Goal: Task Accomplishment & Management: Complete application form

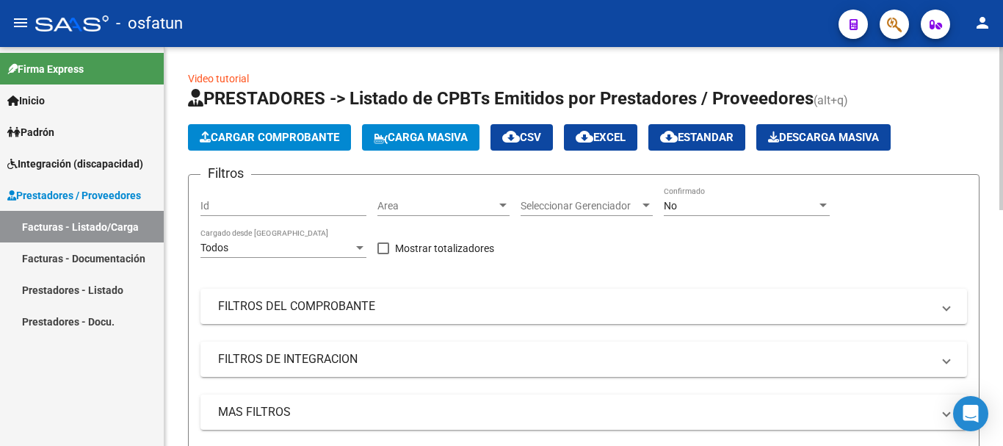
click at [304, 143] on span "Cargar Comprobante" at bounding box center [270, 137] width 140 height 13
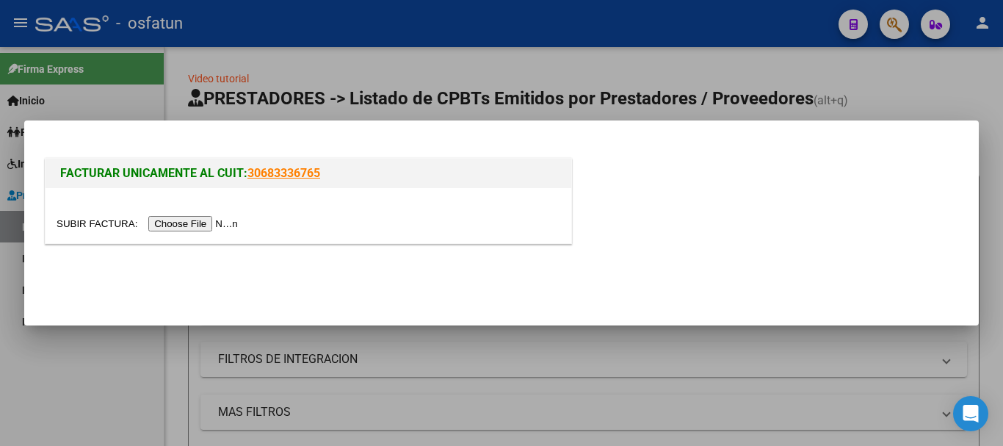
click at [221, 223] on input "file" at bounding box center [150, 223] width 186 height 15
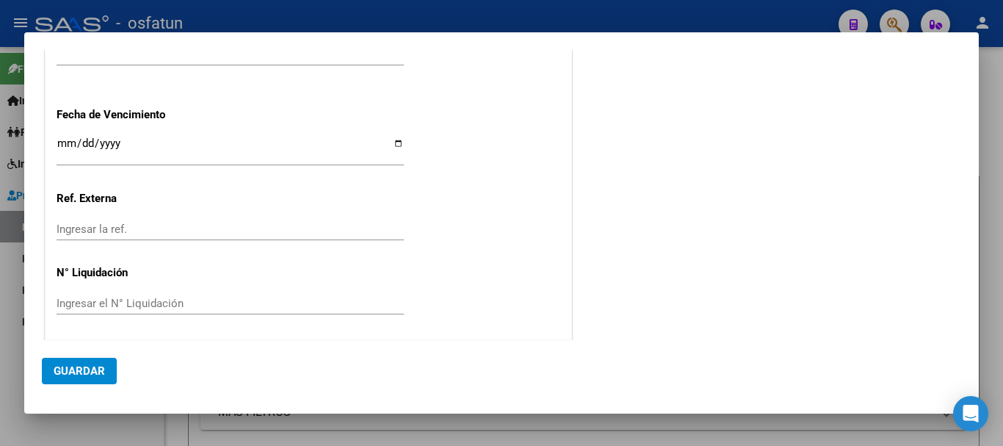
scroll to position [819, 0]
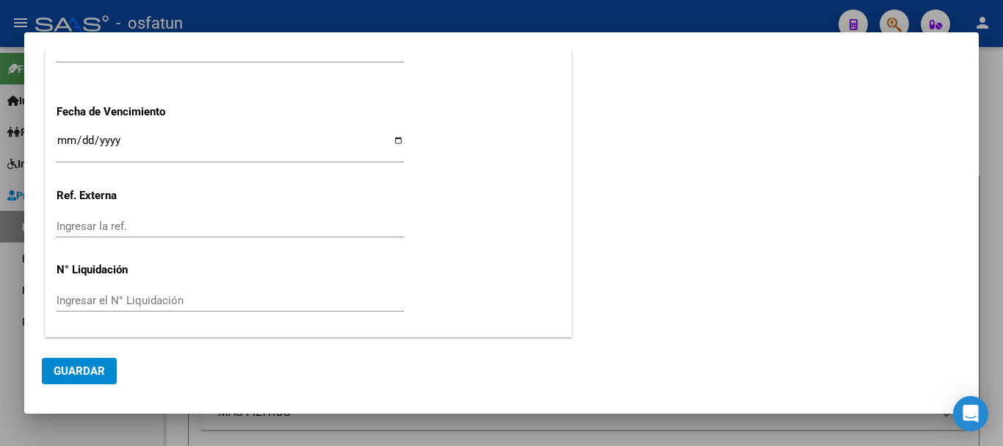
click at [1002, 299] on div at bounding box center [501, 223] width 1003 height 446
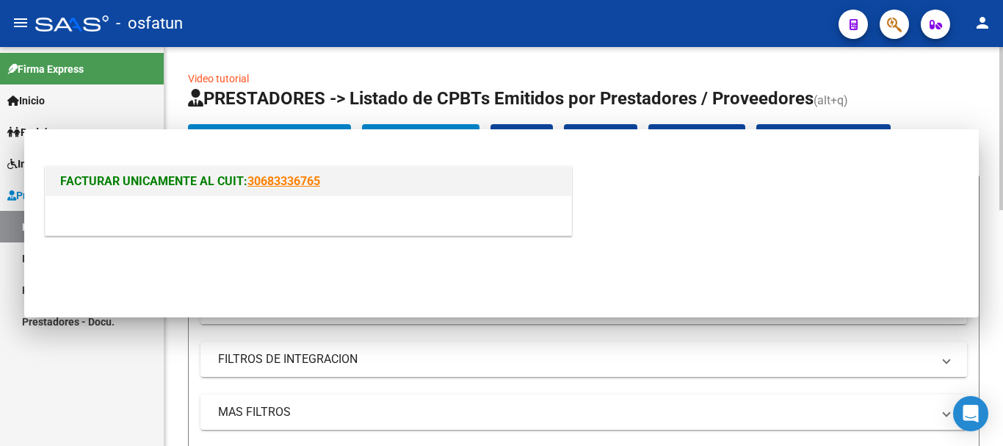
scroll to position [0, 0]
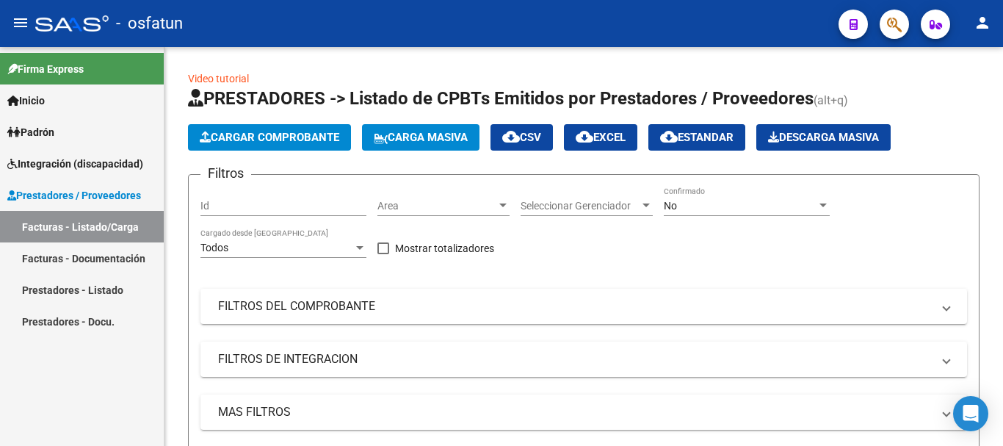
click at [46, 131] on span "Padrón" at bounding box center [30, 132] width 47 height 16
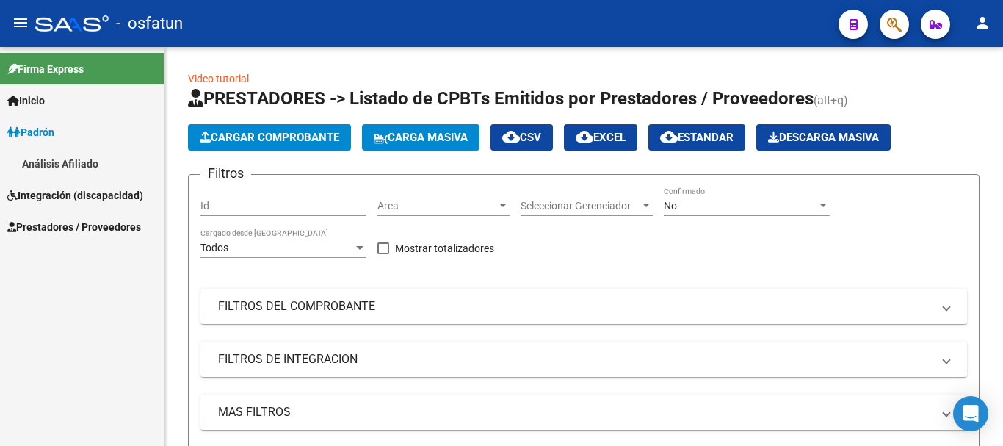
click at [73, 195] on span "Integración (discapacidad)" at bounding box center [75, 195] width 136 height 16
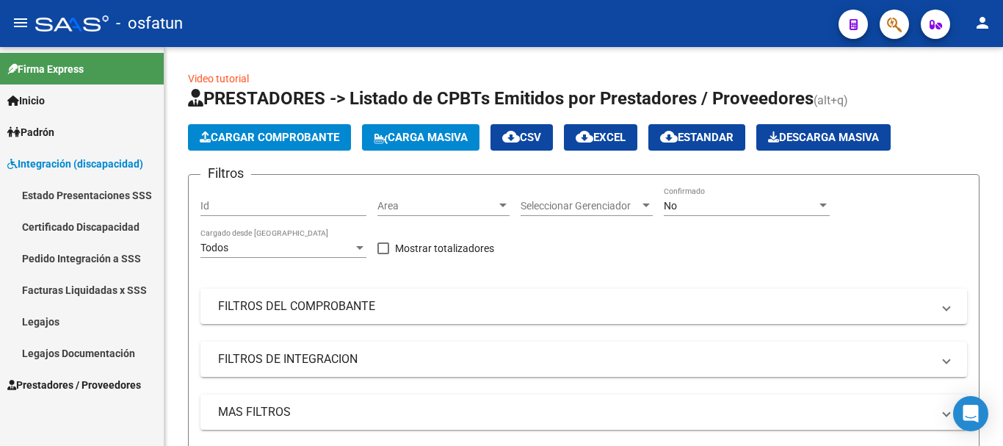
click at [50, 316] on link "Legajos" at bounding box center [82, 321] width 164 height 32
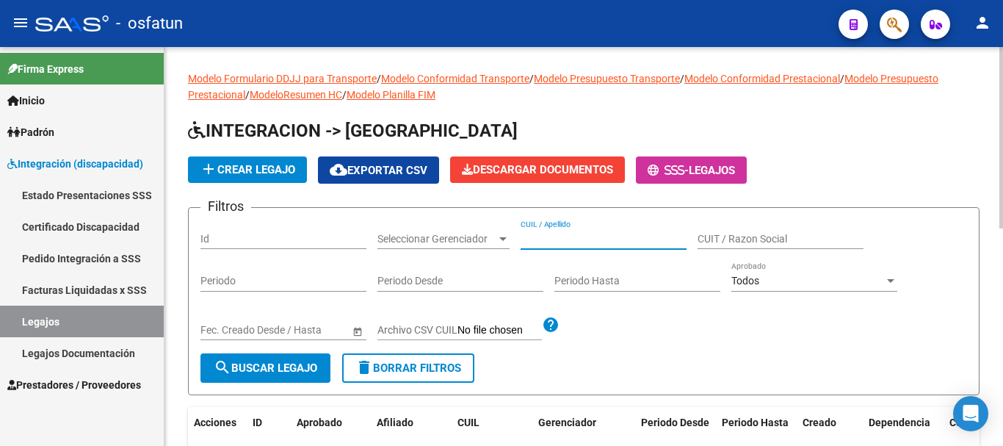
click at [598, 238] on input "CUIL / Apellido" at bounding box center [604, 239] width 166 height 12
type input "[PERSON_NAME] [PERSON_NAME]"
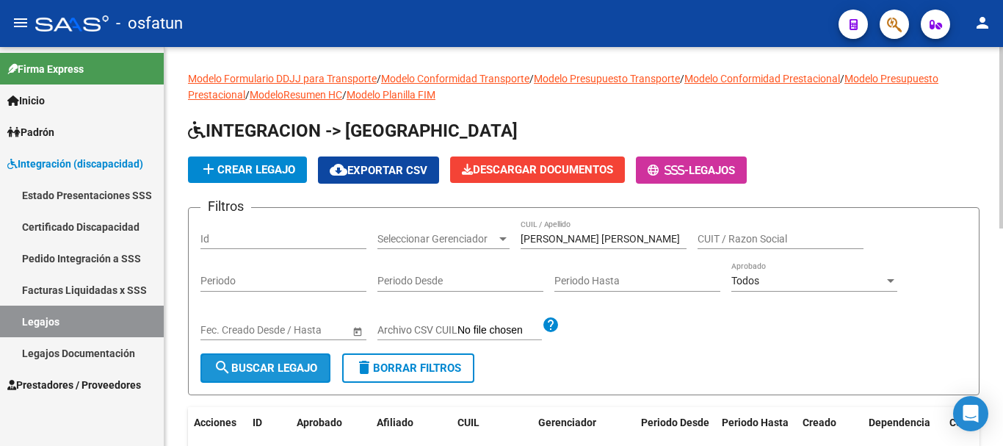
click at [287, 362] on span "search Buscar Legajo" at bounding box center [266, 367] width 104 height 13
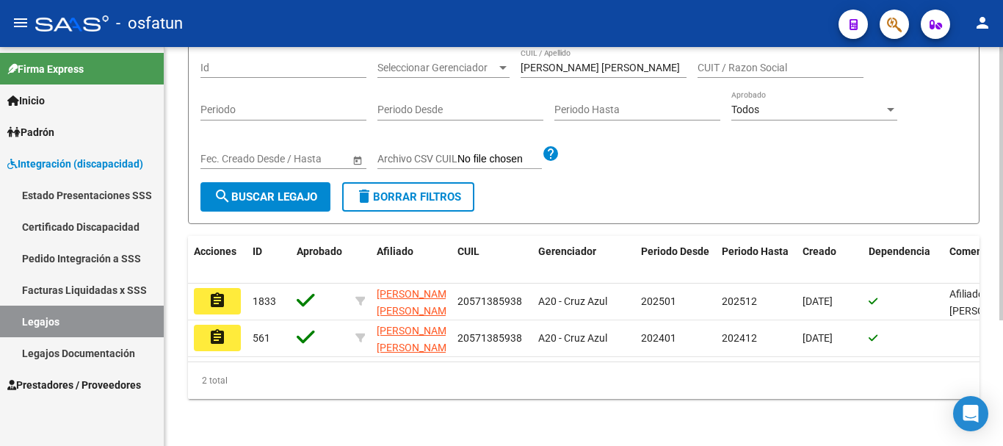
scroll to position [184, 0]
click at [982, 288] on div "Modelo Formulario DDJJ para Transporte / Modelo Conformidad Transporte / Modelo…" at bounding box center [585, 161] width 842 height 570
click at [215, 291] on mat-icon "assignment" at bounding box center [218, 300] width 18 height 18
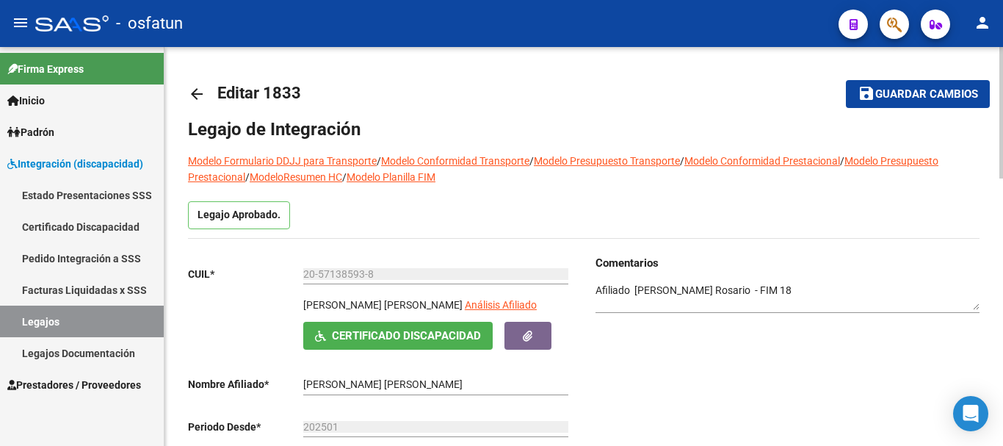
drag, startPoint x: 998, startPoint y: 161, endPoint x: 1002, endPoint y: 228, distance: 67.7
click at [924, 217] on div "Legajo Aprobado." at bounding box center [584, 219] width 792 height 37
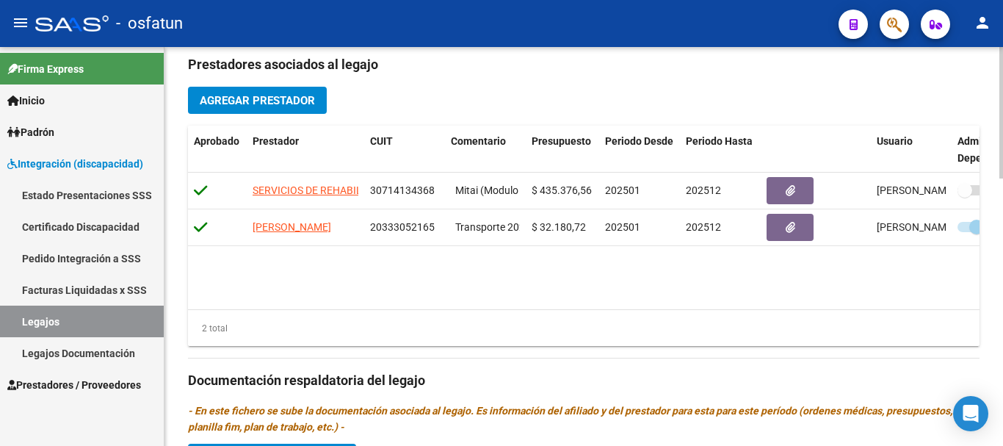
scroll to position [507, 0]
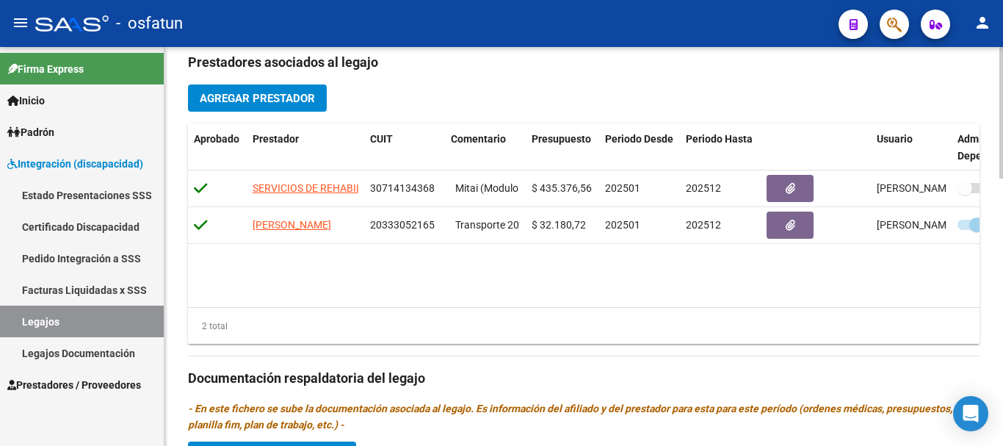
click at [973, 325] on div "arrow_back Editar 1833 save Guardar cambios Legajo de Integración Modelo Formul…" at bounding box center [585, 144] width 842 height 1208
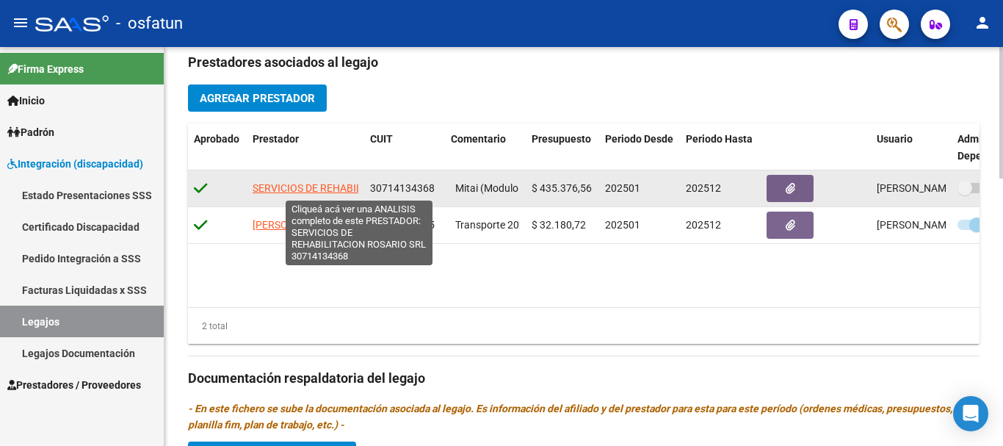
click at [294, 186] on span "SERVICIOS DE REHABILITACION ROSARIO SRL" at bounding box center [360, 188] width 214 height 12
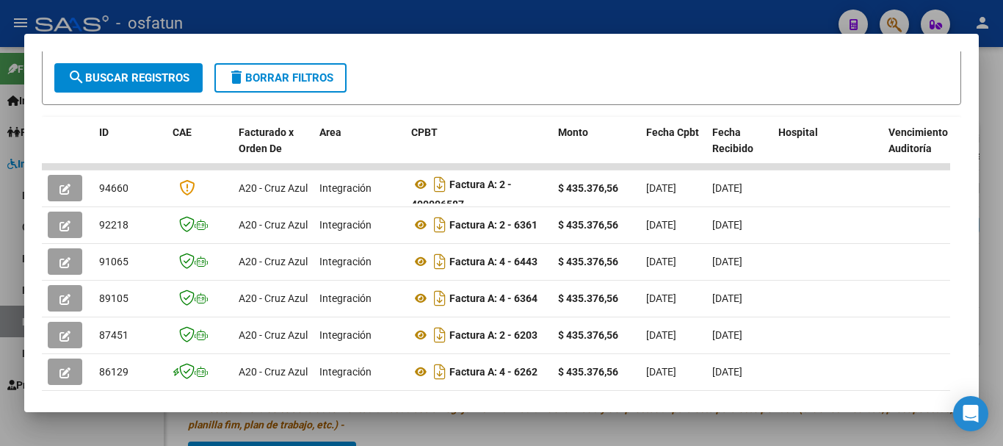
scroll to position [292, 0]
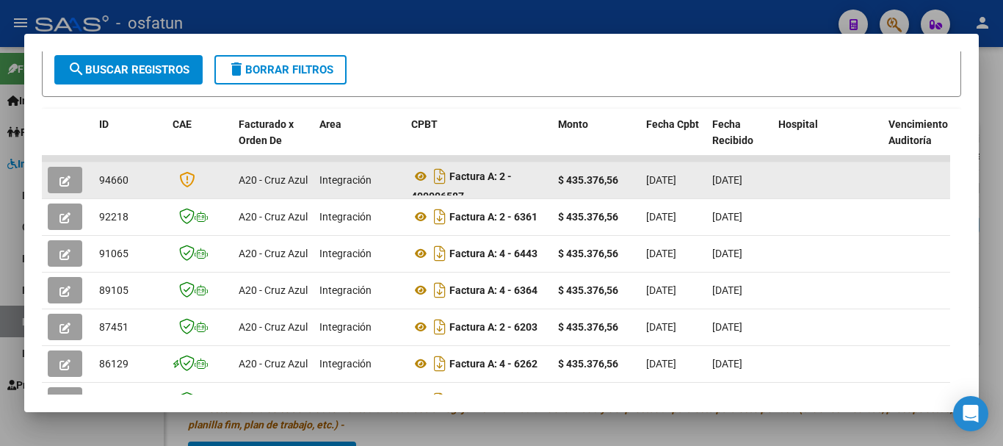
click at [55, 190] on button "button" at bounding box center [65, 180] width 35 height 26
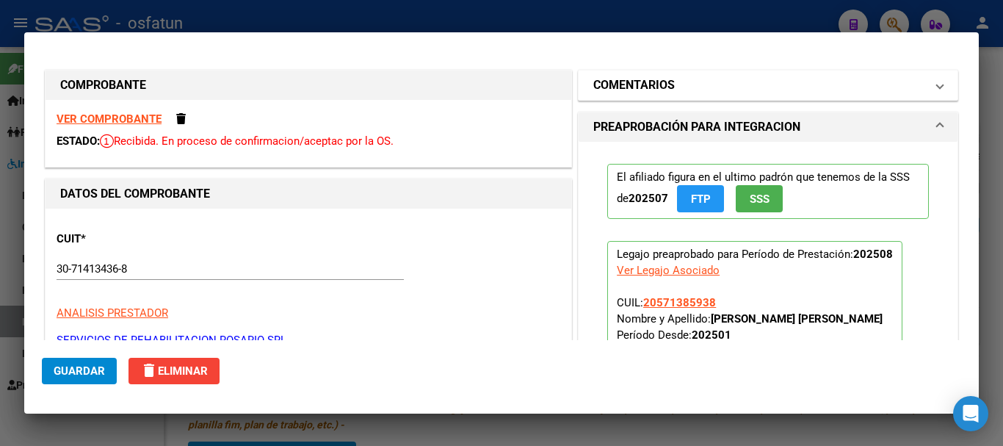
click at [797, 91] on mat-panel-title "COMENTARIOS" at bounding box center [759, 85] width 332 height 18
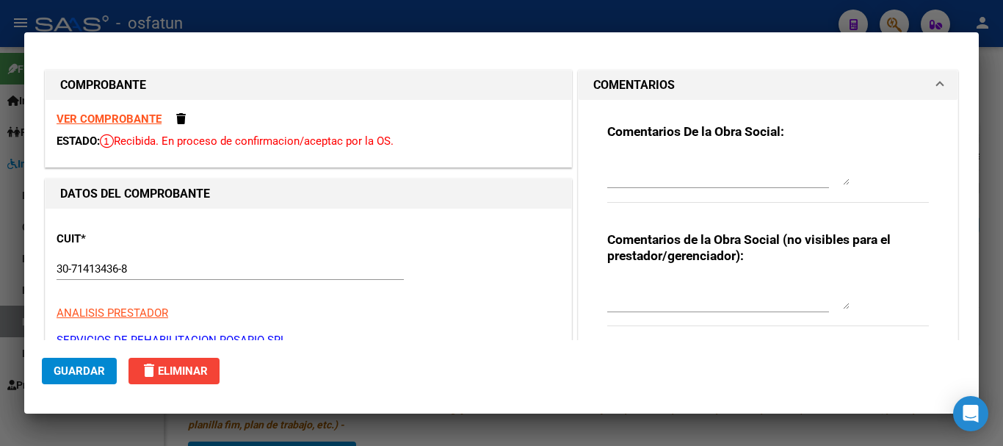
drag, startPoint x: 982, startPoint y: 109, endPoint x: 979, endPoint y: 127, distance: 18.6
click at [979, 127] on div at bounding box center [501, 223] width 1003 height 446
type input "$ 0,00"
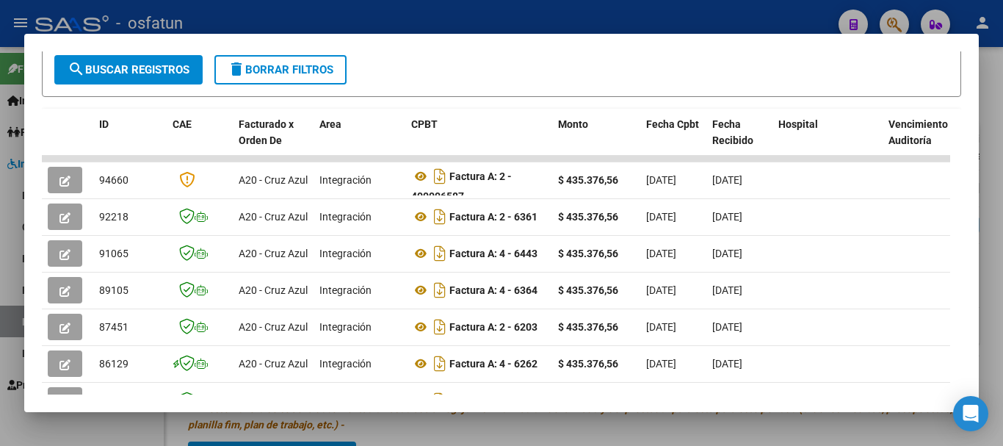
drag, startPoint x: 979, startPoint y: 211, endPoint x: 980, endPoint y: 162, distance: 50.0
click at [980, 162] on div at bounding box center [501, 223] width 1003 height 446
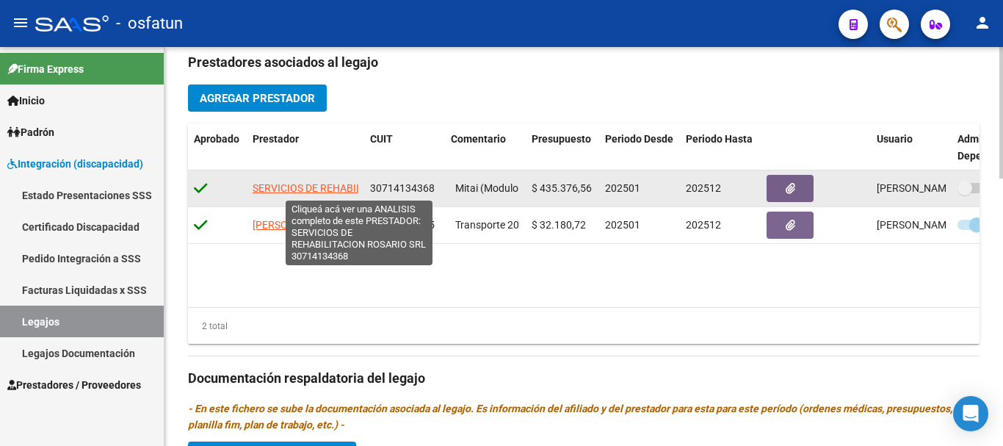
click at [319, 190] on span "SERVICIOS DE REHABILITACION ROSARIO SRL" at bounding box center [360, 188] width 214 height 12
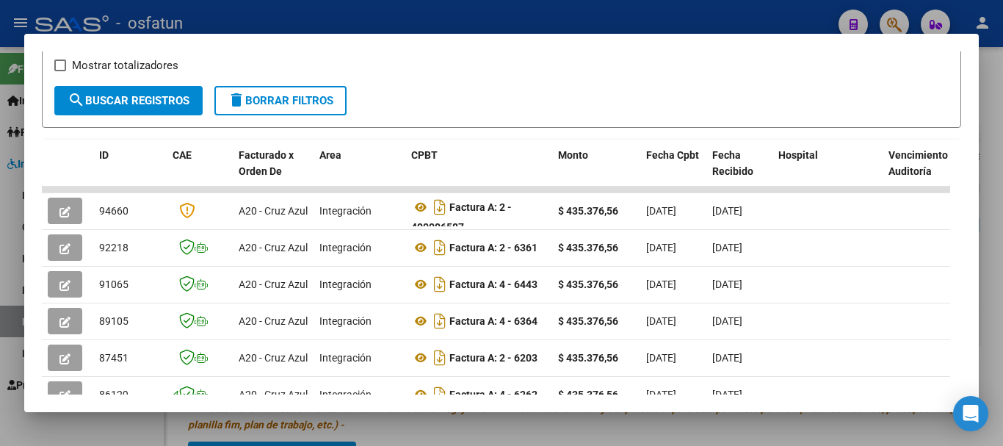
scroll to position [264, 0]
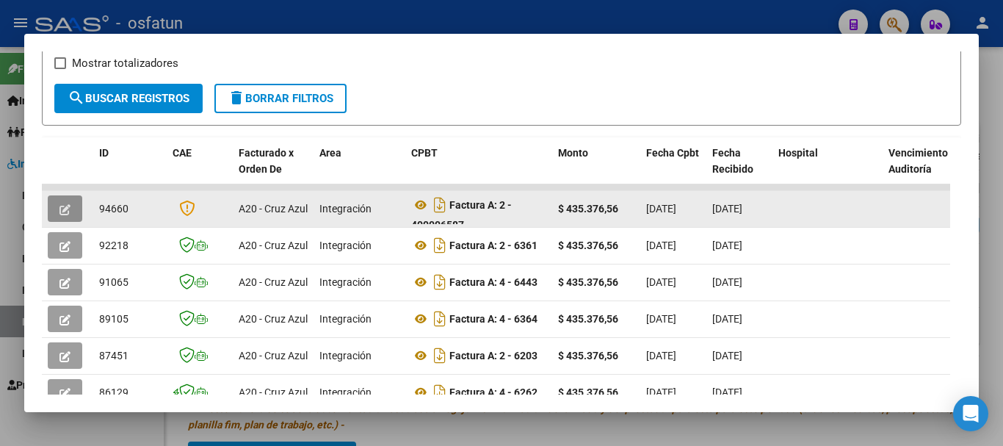
click at [57, 208] on button "button" at bounding box center [65, 208] width 35 height 26
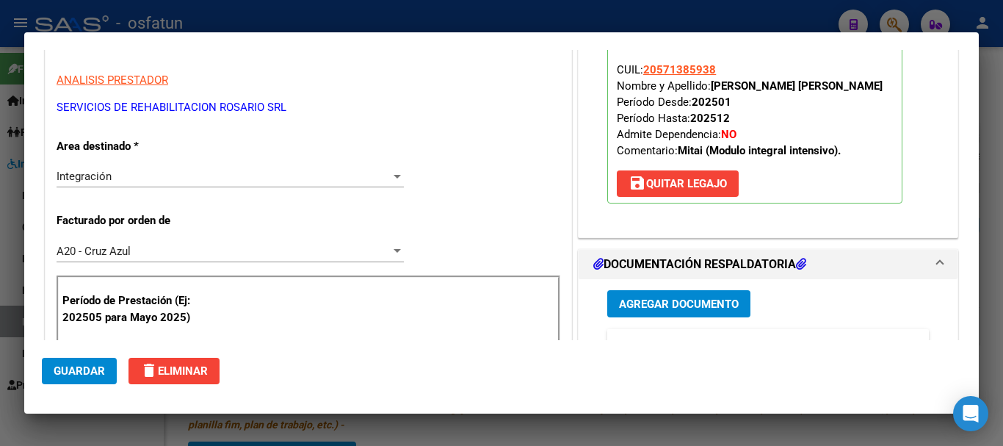
scroll to position [236, 0]
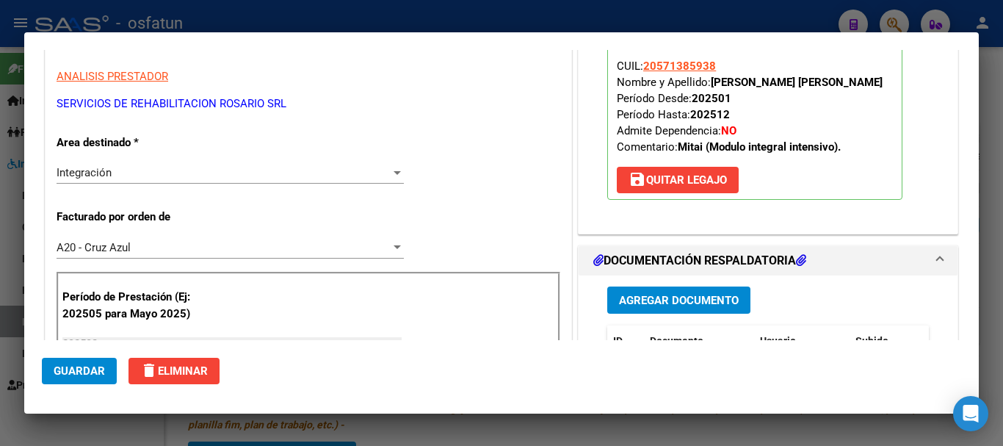
click at [1000, 231] on div at bounding box center [501, 223] width 1003 height 446
type input "$ 0,00"
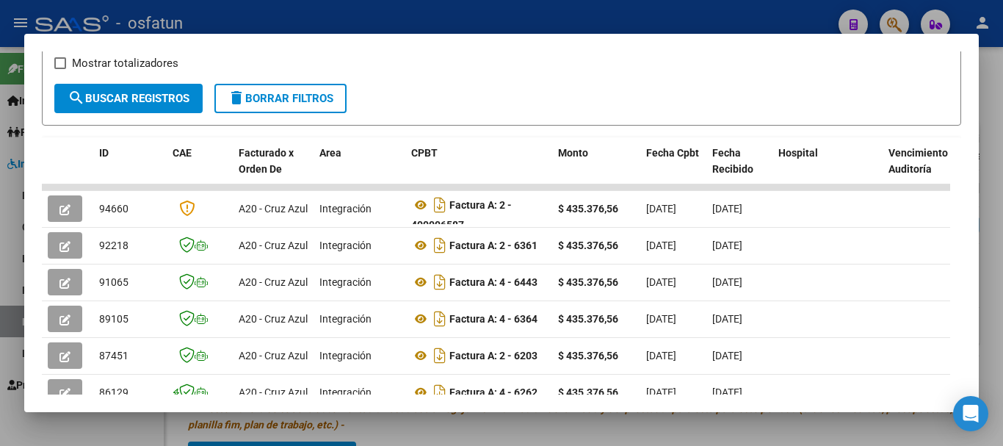
drag, startPoint x: 1000, startPoint y: 233, endPoint x: 966, endPoint y: 237, distance: 34.8
click at [999, 233] on div at bounding box center [501, 223] width 1003 height 446
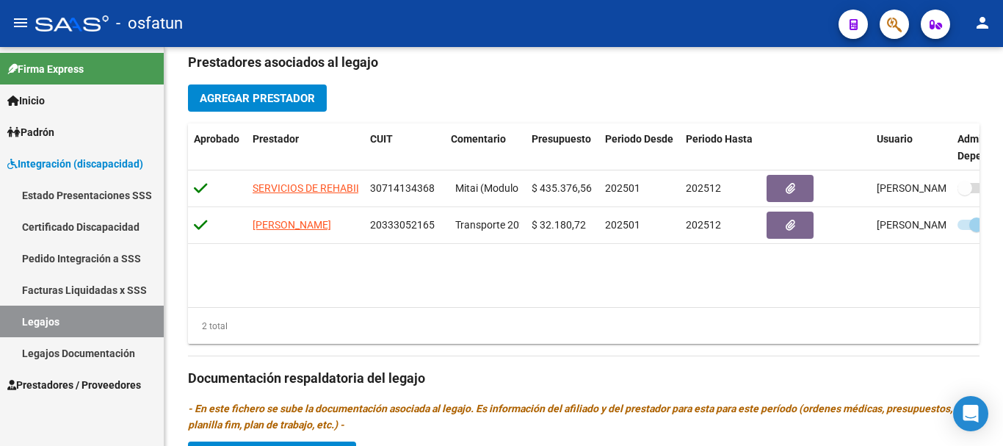
click at [43, 382] on span "Prestadores / Proveedores" at bounding box center [74, 385] width 134 height 16
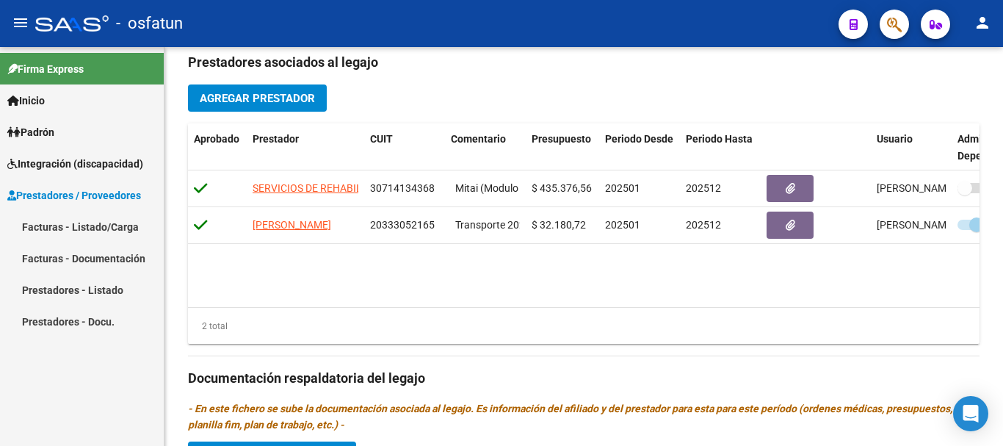
drag, startPoint x: 73, startPoint y: 222, endPoint x: 65, endPoint y: 236, distance: 16.8
click at [73, 223] on link "Facturas - Listado/Carga" at bounding box center [82, 227] width 164 height 32
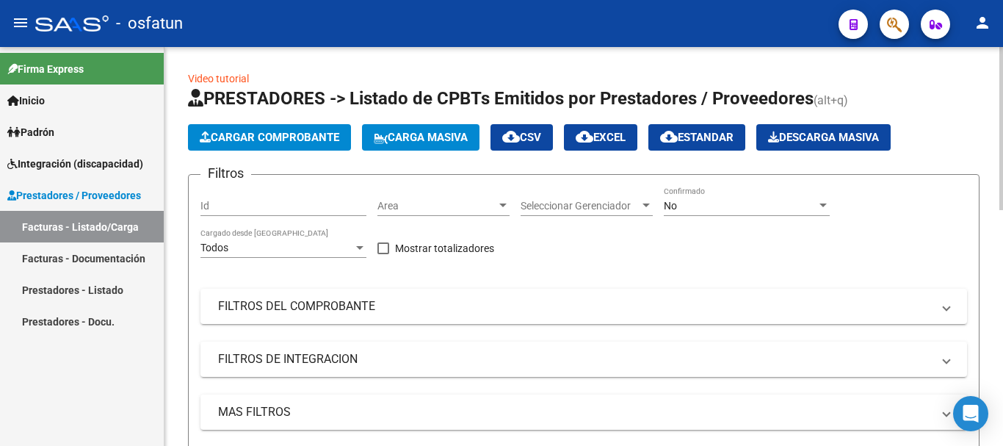
click at [1002, 84] on div at bounding box center [1001, 128] width 4 height 163
click at [236, 134] on span "Cargar Comprobante" at bounding box center [270, 137] width 140 height 13
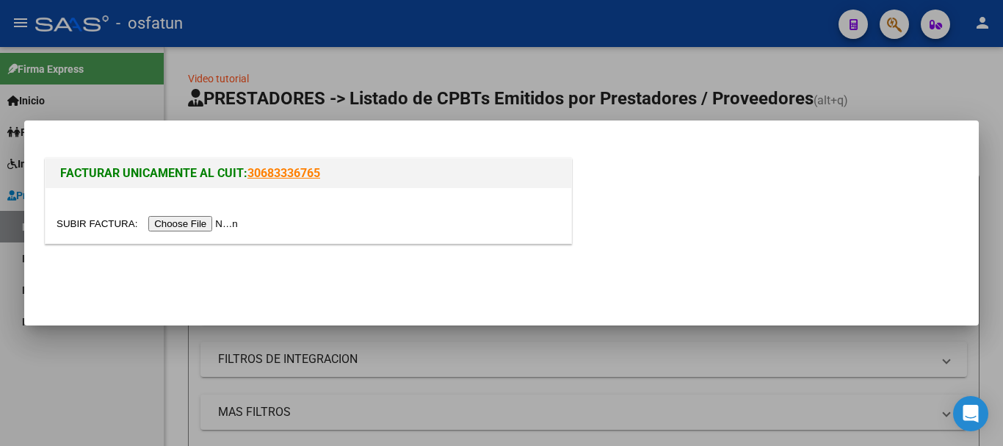
click at [191, 224] on input "file" at bounding box center [150, 223] width 186 height 15
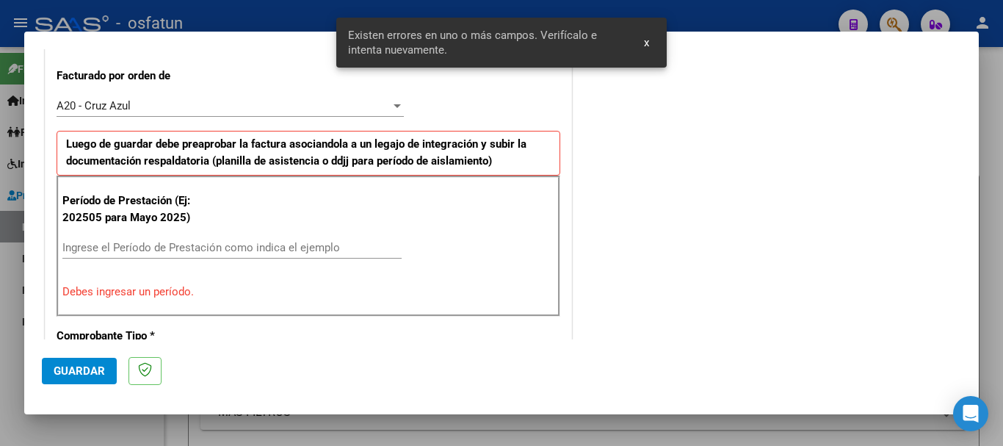
scroll to position [419, 0]
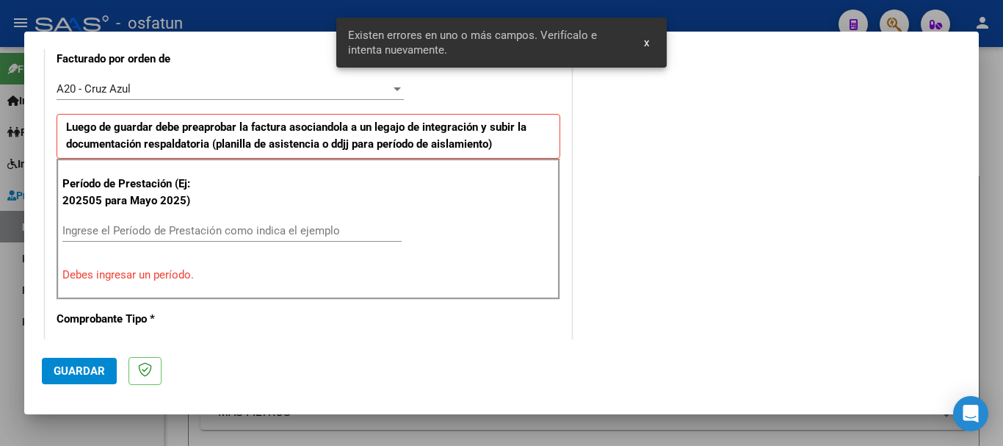
click at [198, 220] on div "Ingrese el Período de Prestación como indica el ejemplo" at bounding box center [231, 231] width 339 height 22
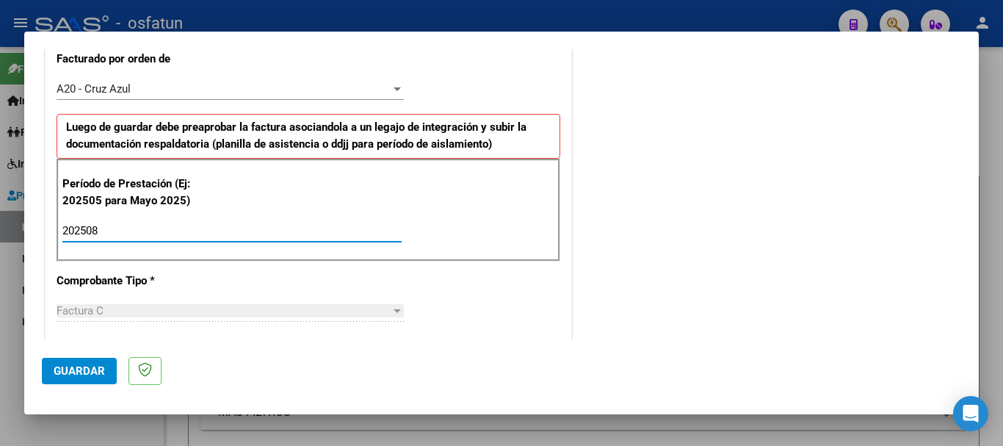
type input "202508"
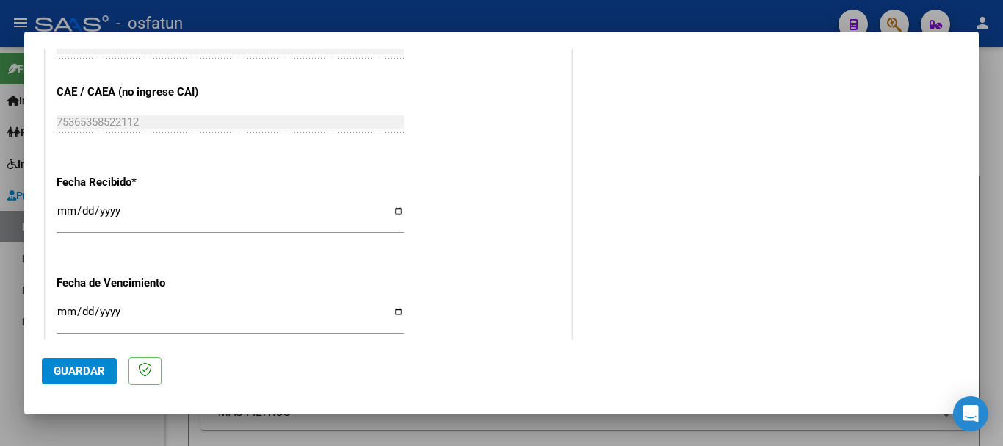
scroll to position [1160, 0]
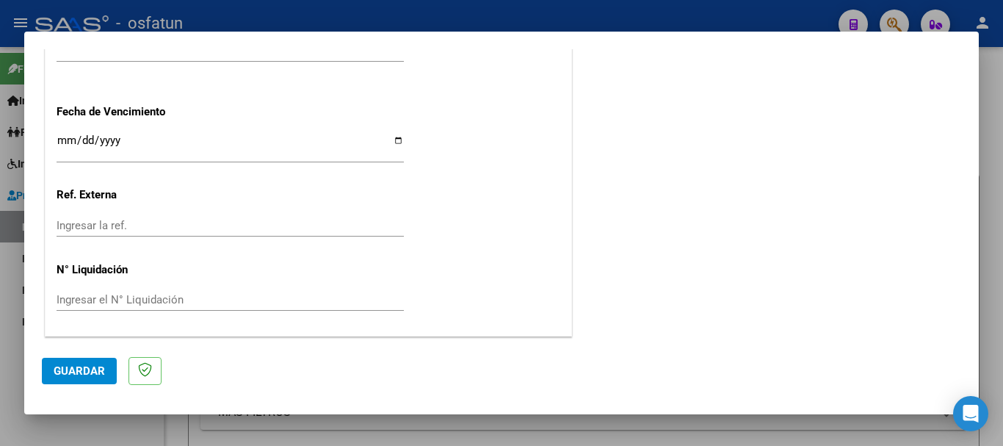
click at [98, 371] on span "Guardar" at bounding box center [79, 370] width 51 height 13
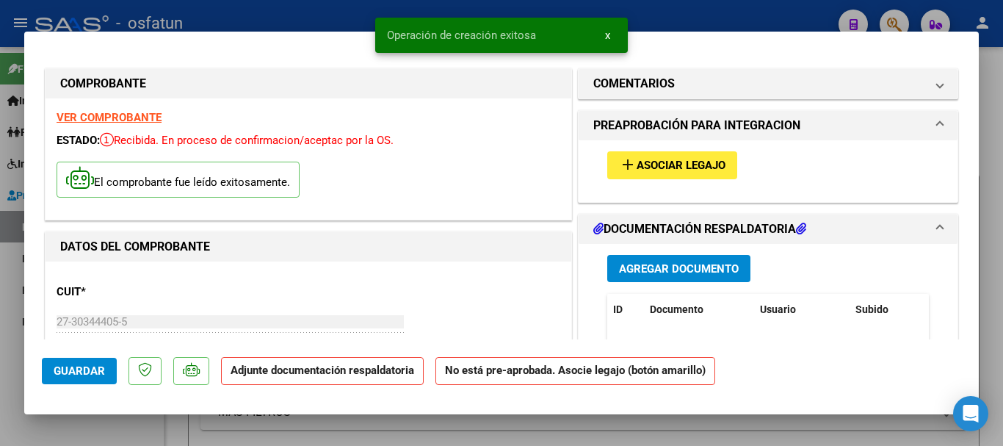
click at [704, 164] on span "Asociar Legajo" at bounding box center [681, 165] width 89 height 13
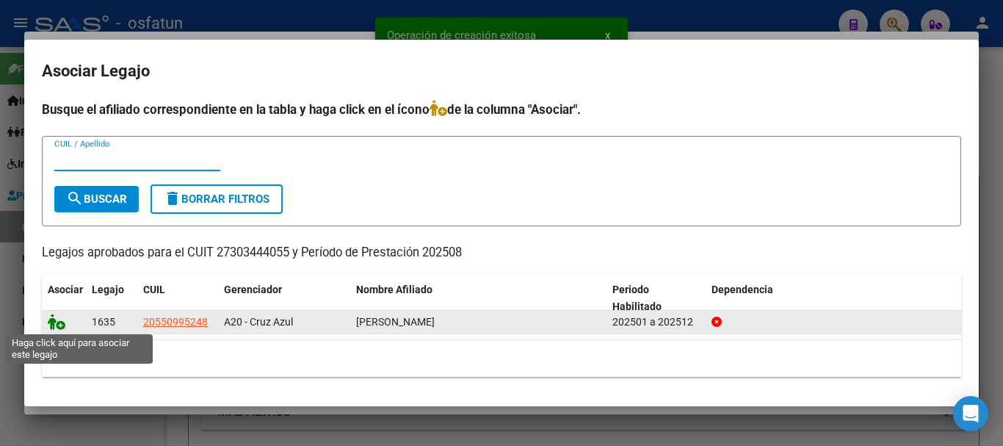
click at [51, 327] on icon at bounding box center [57, 322] width 18 height 16
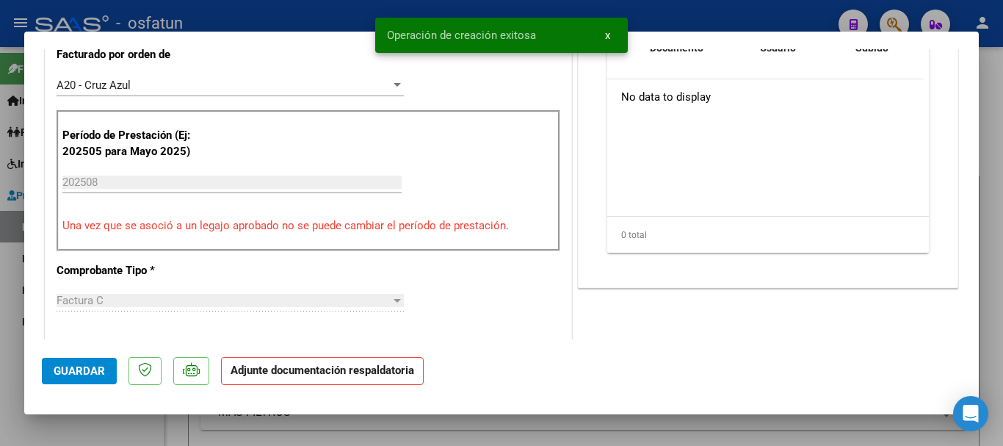
scroll to position [345, 0]
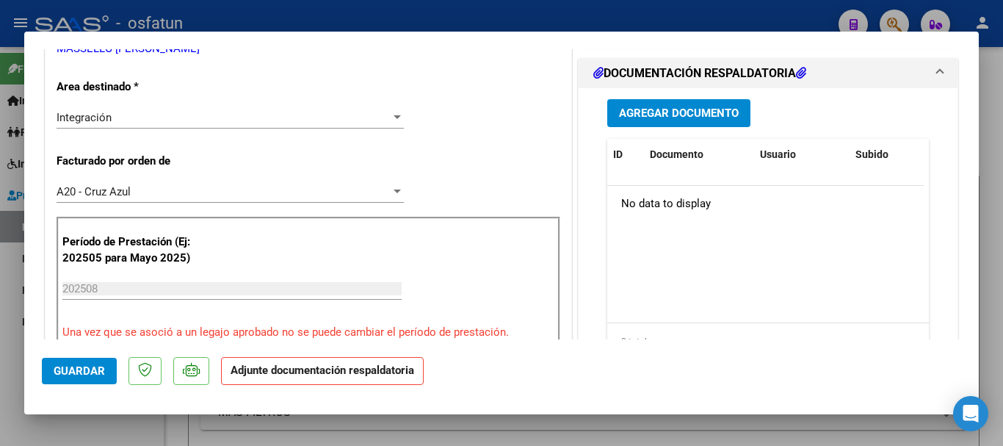
click at [659, 109] on span "Agregar Documento" at bounding box center [679, 113] width 120 height 13
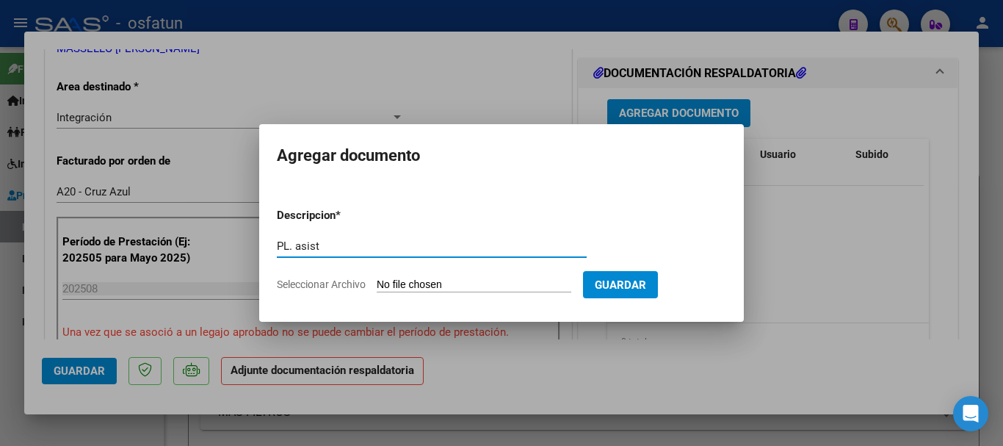
type input "PL. asist"
click at [415, 285] on input "Seleccionar Archivo" at bounding box center [474, 285] width 195 height 14
type input "C:\fakepath\planilla asistencia [PERSON_NAME].pdf"
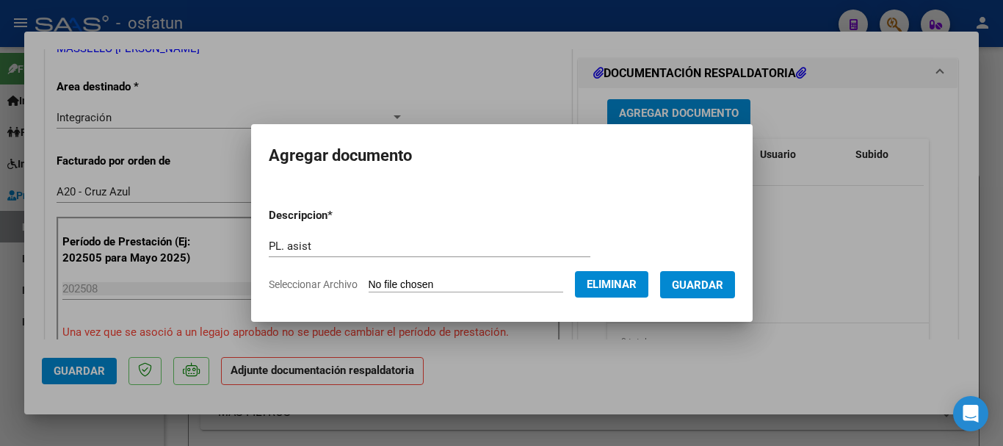
click at [717, 289] on span "Guardar" at bounding box center [697, 284] width 51 height 13
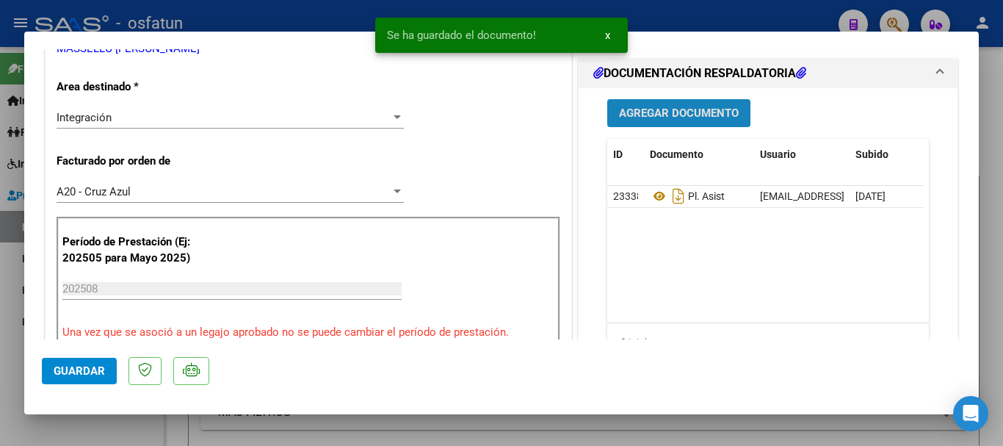
click at [670, 116] on span "Agregar Documento" at bounding box center [679, 113] width 120 height 13
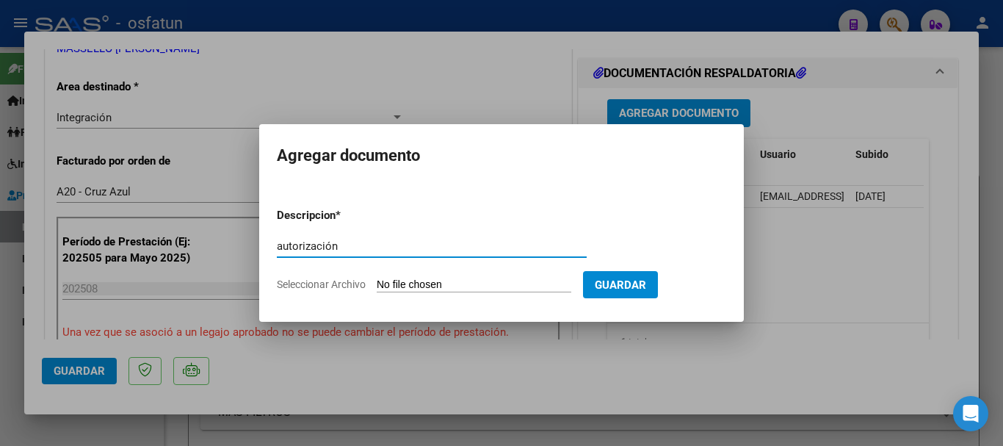
type input "autorización"
click at [480, 291] on input "Seleccionar Archivo" at bounding box center [474, 285] width 195 height 14
type input "C:\fakepath\Autorización kine 2025 [PERSON_NAME].pdf"
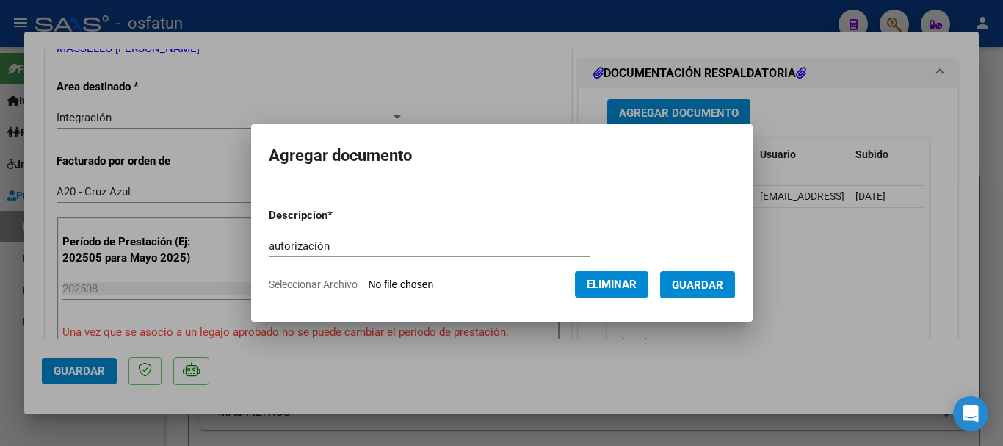
drag, startPoint x: 734, startPoint y: 290, endPoint x: 672, endPoint y: 294, distance: 61.8
click at [723, 290] on span "Guardar" at bounding box center [697, 284] width 51 height 13
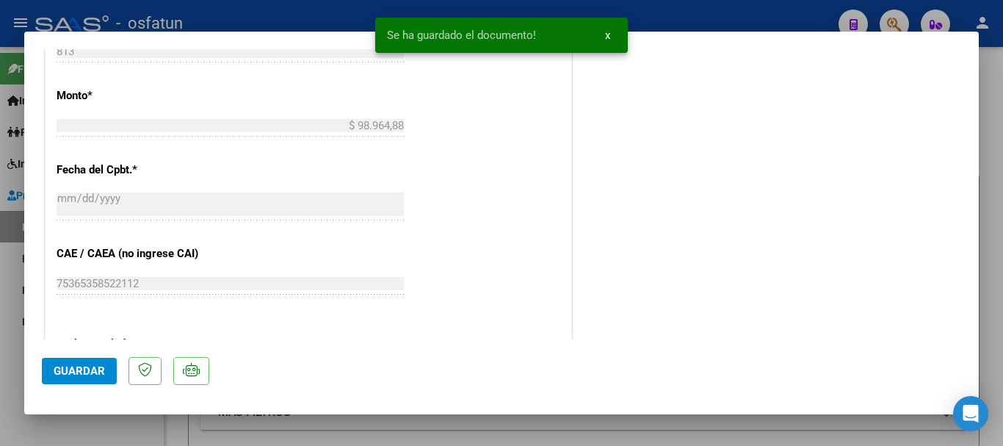
scroll to position [1182, 0]
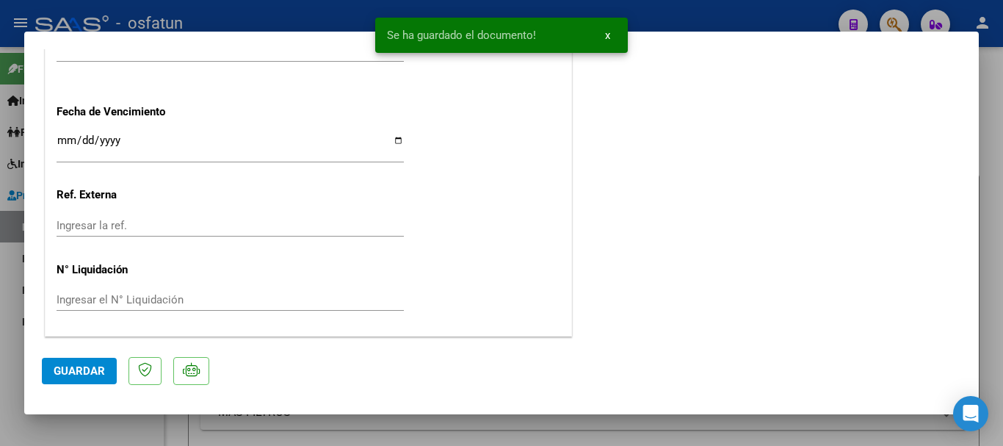
click at [82, 369] on span "Guardar" at bounding box center [79, 370] width 51 height 13
drag, startPoint x: 996, startPoint y: 253, endPoint x: 914, endPoint y: 317, distance: 104.6
click at [996, 253] on div at bounding box center [501, 223] width 1003 height 446
type input "$ 0,00"
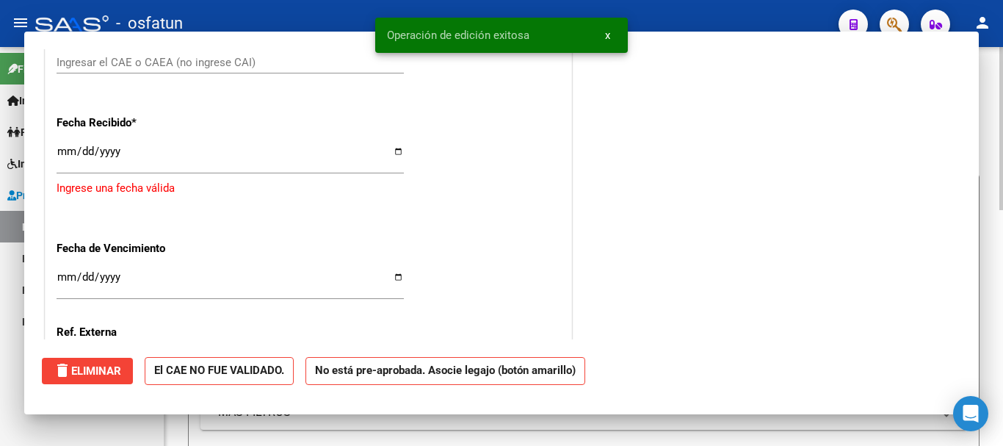
scroll to position [1293, 0]
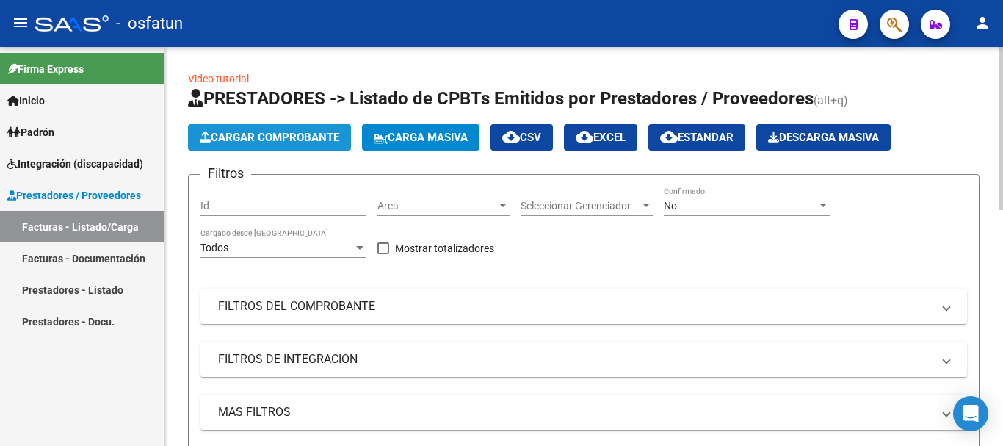
click at [219, 137] on span "Cargar Comprobante" at bounding box center [270, 137] width 140 height 13
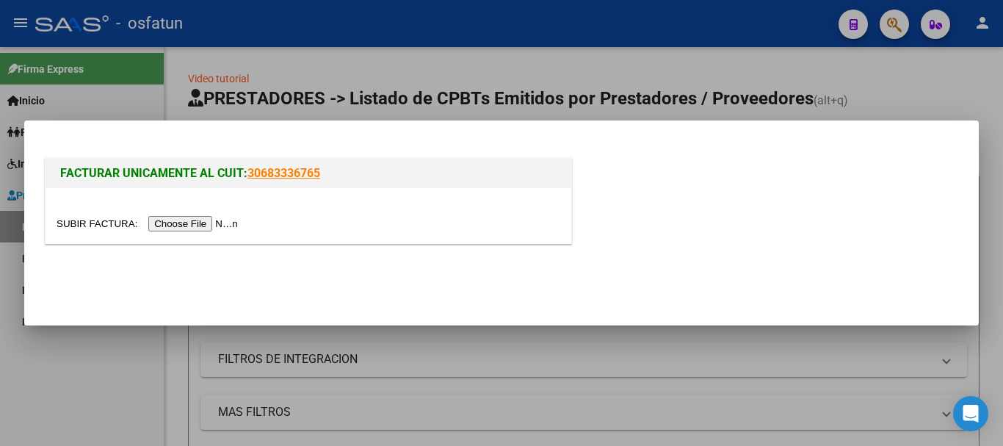
click at [183, 231] on input "file" at bounding box center [150, 223] width 186 height 15
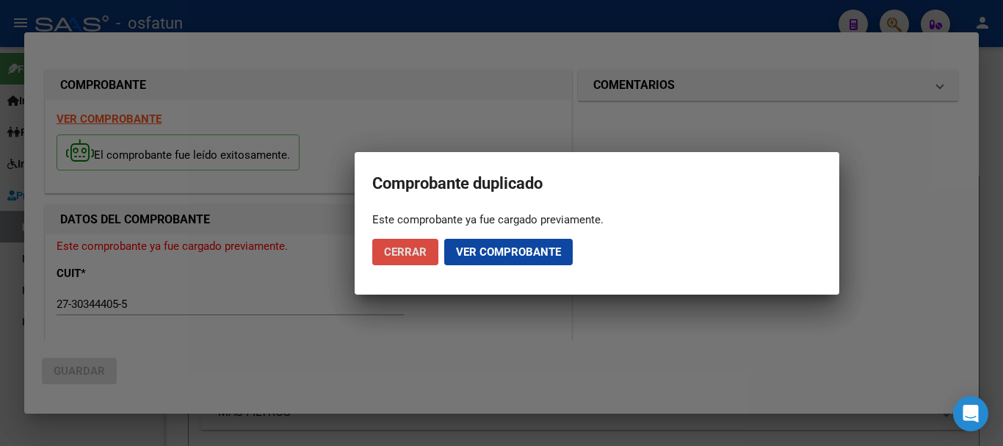
click at [411, 253] on span "Cerrar" at bounding box center [405, 251] width 43 height 13
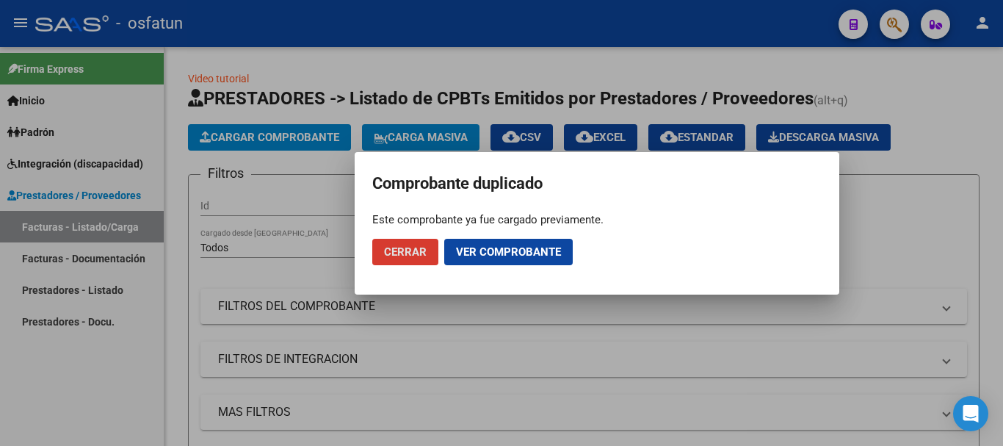
click at [419, 254] on span "Cerrar" at bounding box center [405, 251] width 43 height 13
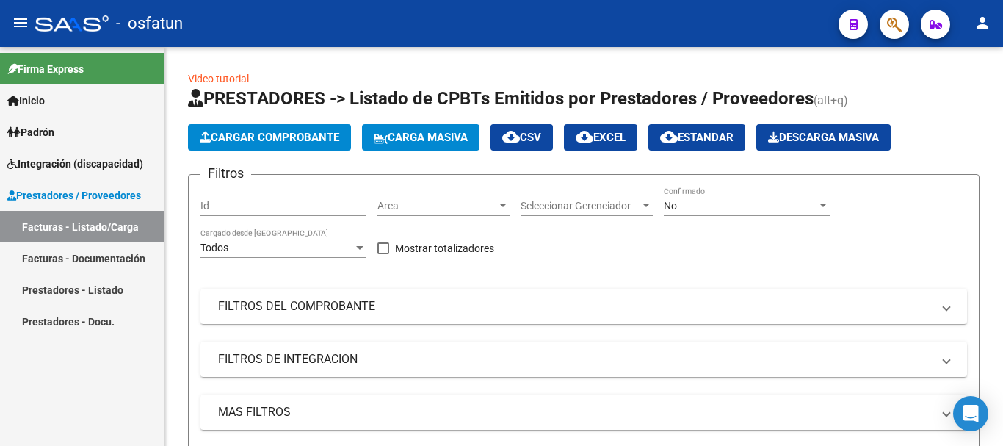
click at [72, 224] on link "Facturas - Listado/Carga" at bounding box center [82, 227] width 164 height 32
click at [275, 142] on span "Cargar Comprobante" at bounding box center [270, 137] width 140 height 13
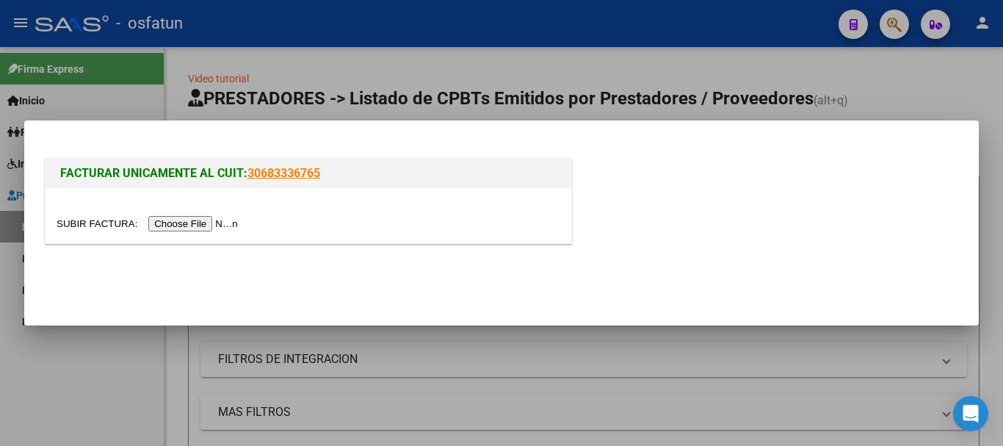
click at [186, 218] on input "file" at bounding box center [150, 223] width 186 height 15
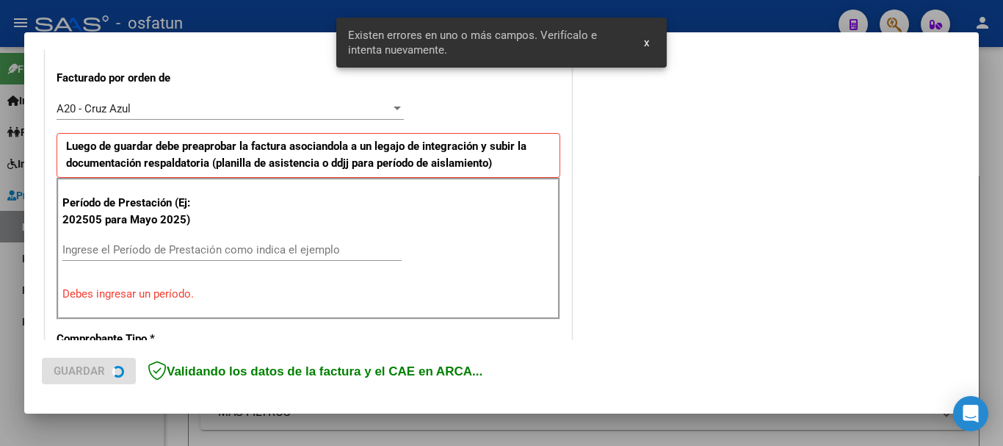
scroll to position [441, 0]
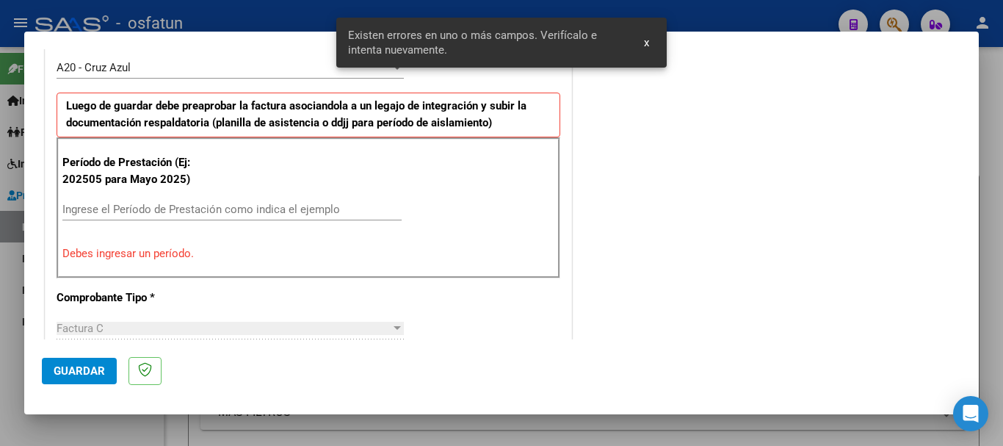
click at [979, 181] on div at bounding box center [501, 223] width 1003 height 446
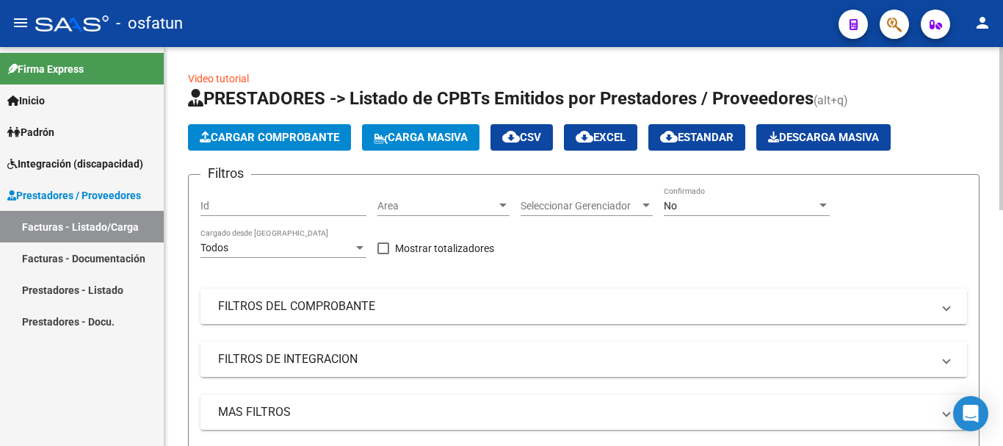
click at [303, 132] on span "Cargar Comprobante" at bounding box center [270, 137] width 140 height 13
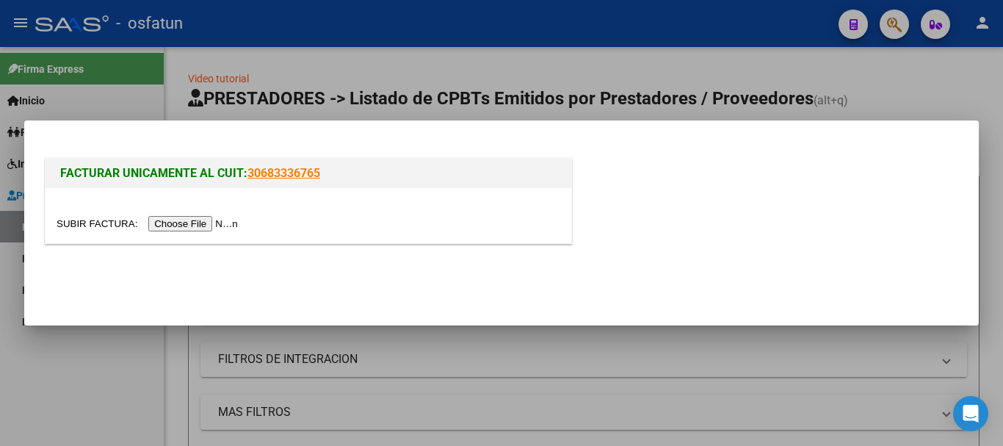
click at [179, 229] on input "file" at bounding box center [150, 223] width 186 height 15
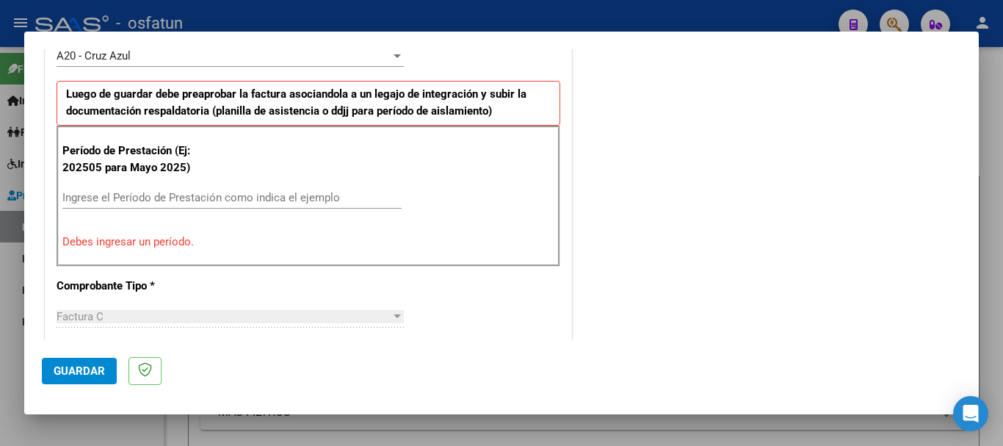
scroll to position [502, 0]
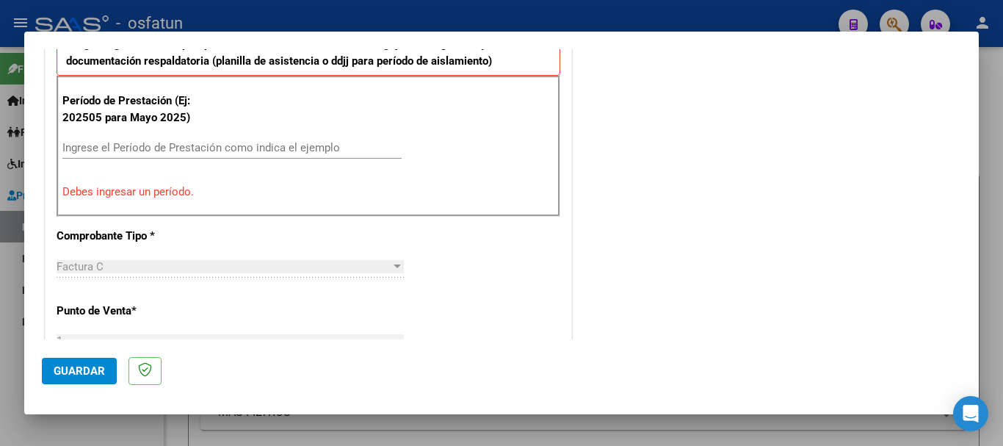
click at [84, 142] on input "Ingrese el Período de Prestación como indica el ejemplo" at bounding box center [231, 147] width 339 height 13
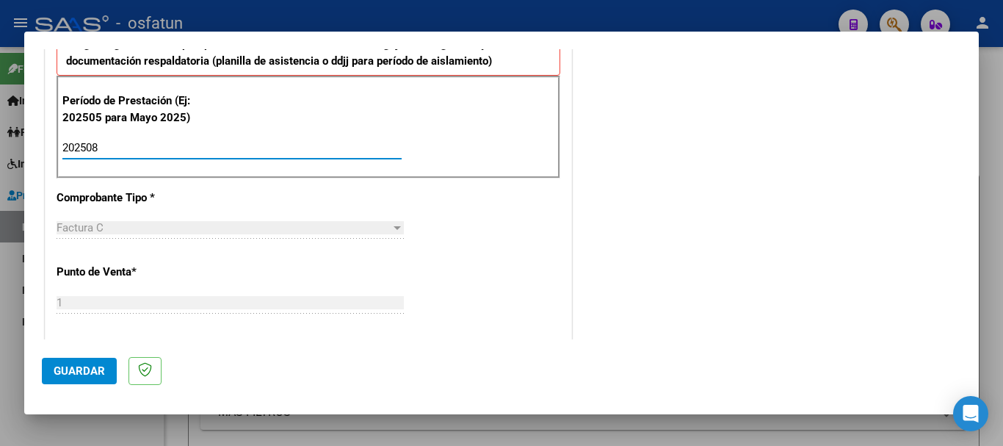
type input "202508"
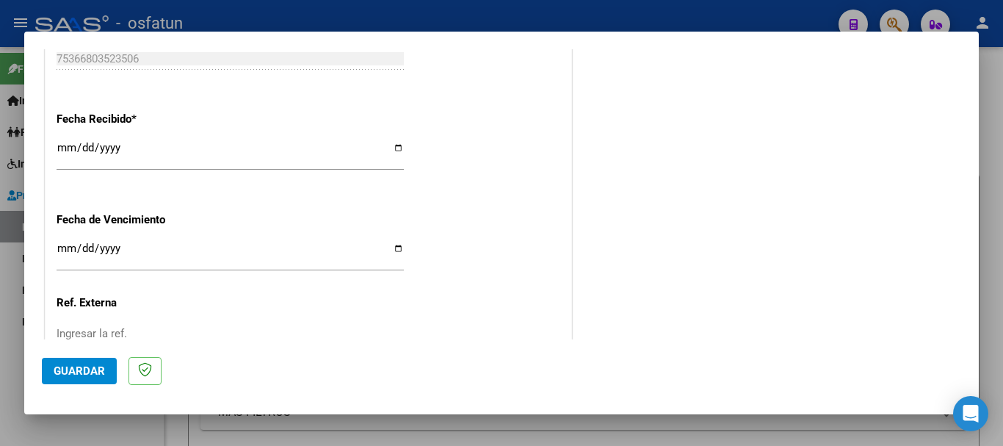
scroll to position [1160, 0]
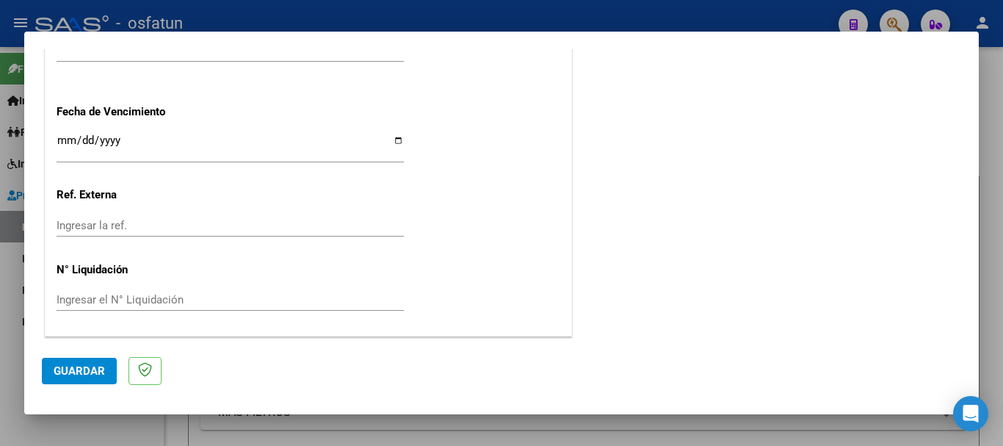
click at [73, 366] on span "Guardar" at bounding box center [79, 370] width 51 height 13
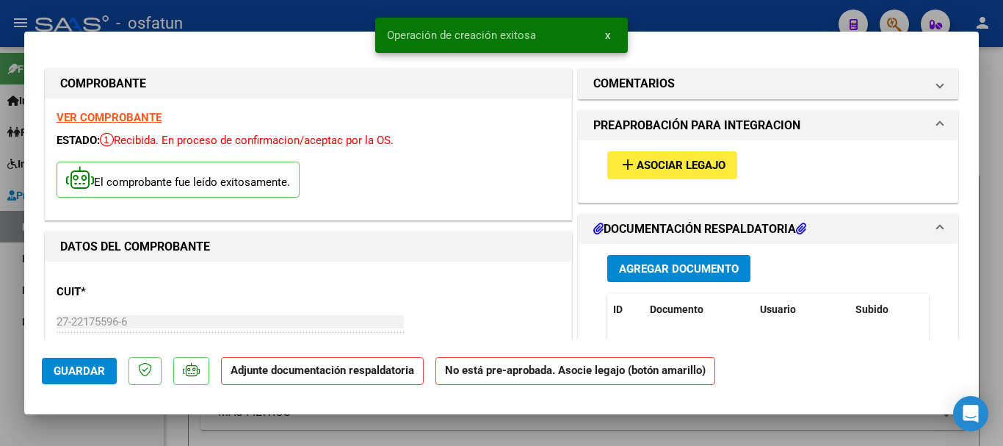
click at [651, 162] on span "Asociar Legajo" at bounding box center [681, 165] width 89 height 13
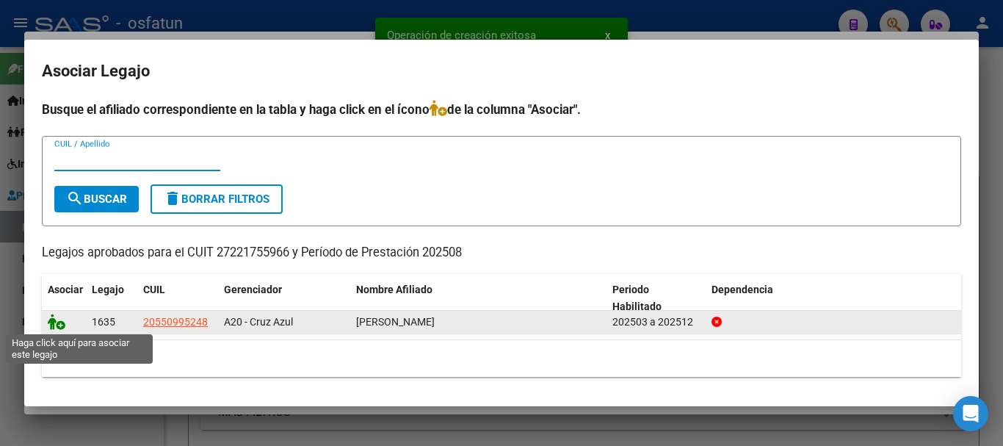
click at [55, 319] on icon at bounding box center [57, 322] width 18 height 16
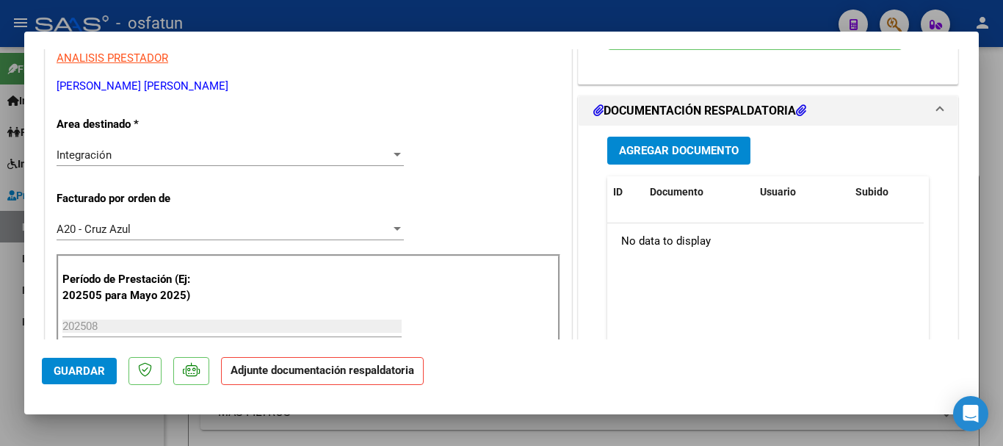
scroll to position [325, 0]
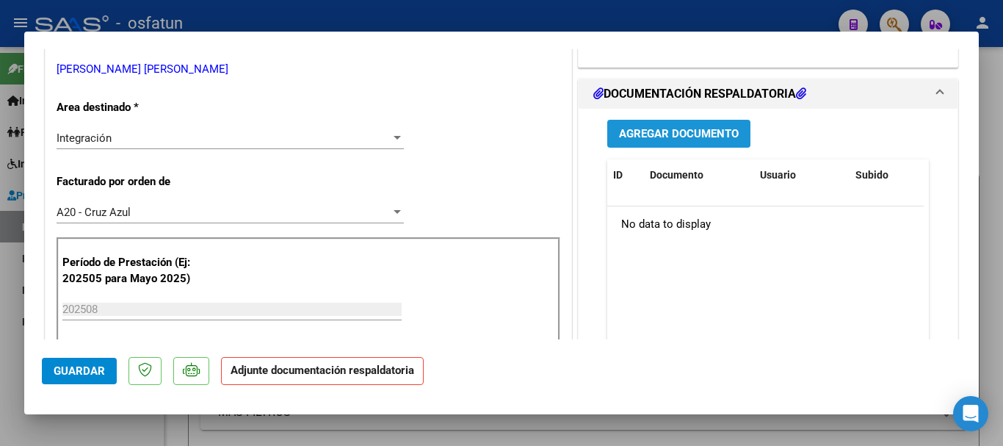
click at [720, 134] on span "Agregar Documento" at bounding box center [679, 134] width 120 height 13
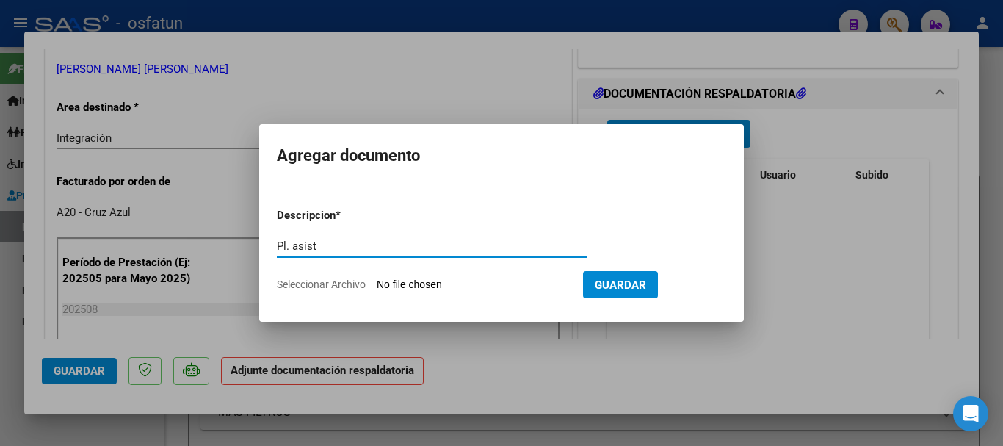
type input "Pl. asist"
click at [518, 284] on input "Seleccionar Archivo" at bounding box center [474, 285] width 195 height 14
type input "C:\fakepath\planilla de asistencia [DATE] [PERSON_NAME].pdf"
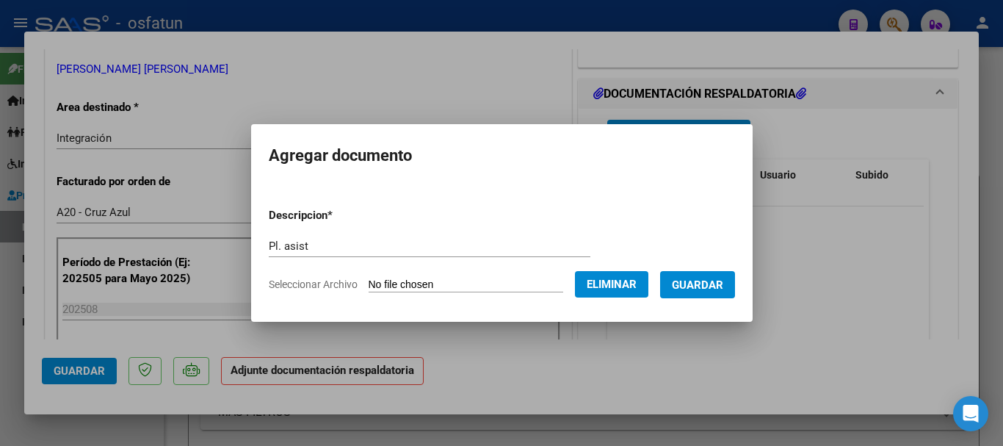
click at [717, 289] on span "Guardar" at bounding box center [697, 284] width 51 height 13
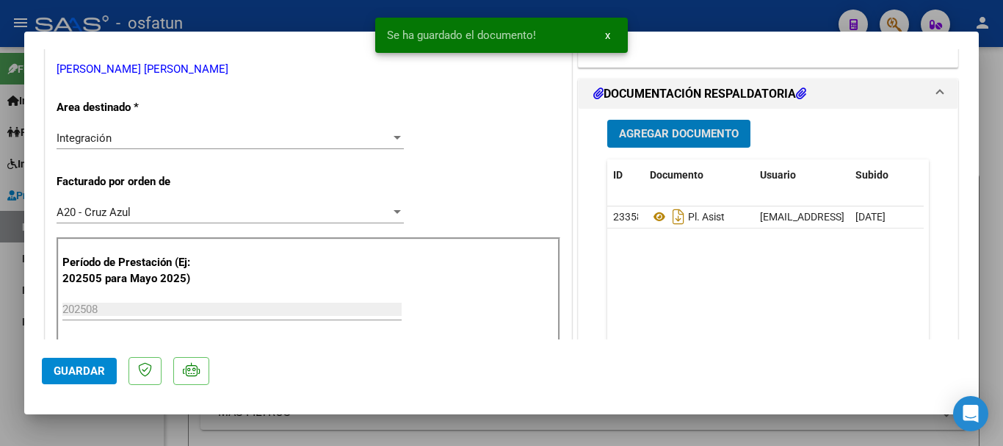
click at [697, 129] on span "Agregar Documento" at bounding box center [679, 134] width 120 height 13
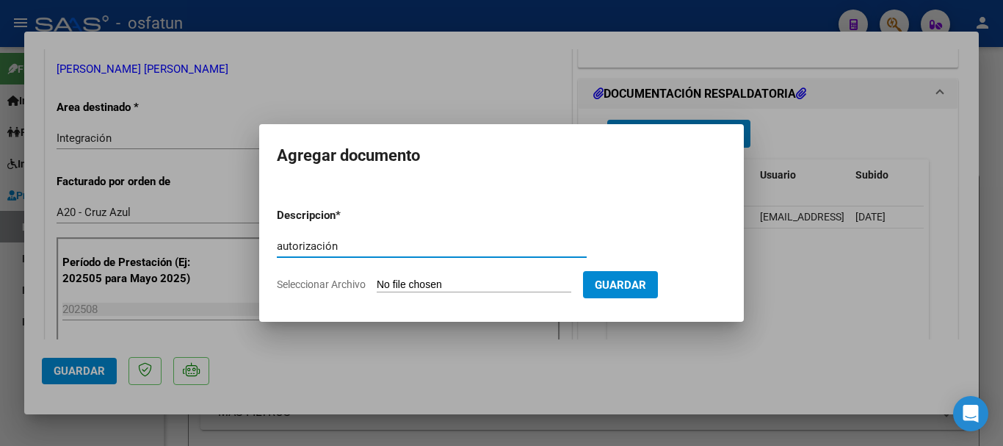
type input "autorización"
click at [463, 283] on input "Seleccionar Archivo" at bounding box center [474, 285] width 195 height 14
type input "C:\fakepath\[PERSON_NAME] AUTORIZACION MAESTRA DE APOYO 2025.pdf"
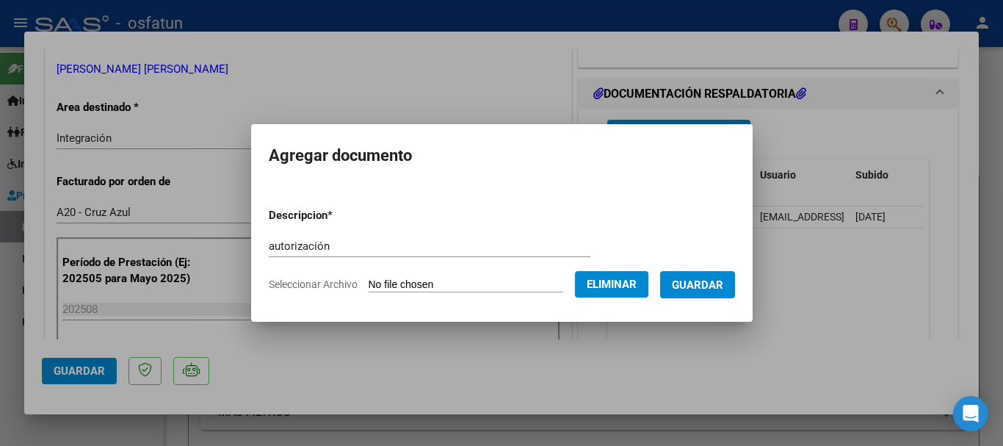
click at [714, 280] on span "Guardar" at bounding box center [697, 284] width 51 height 13
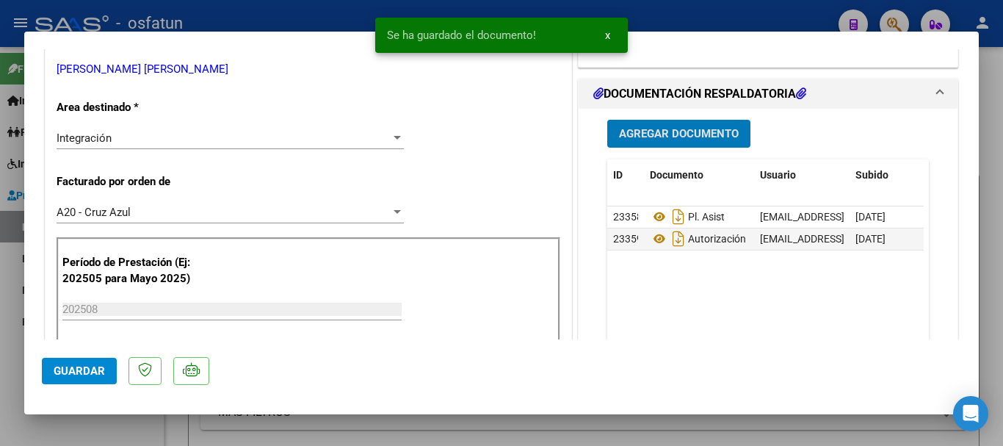
click at [76, 371] on span "Guardar" at bounding box center [79, 370] width 51 height 13
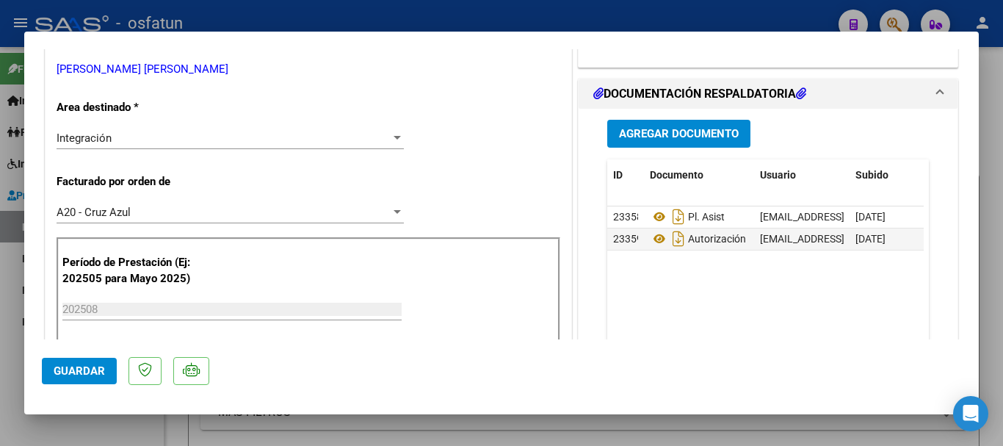
click at [72, 377] on span "Guardar" at bounding box center [79, 370] width 51 height 13
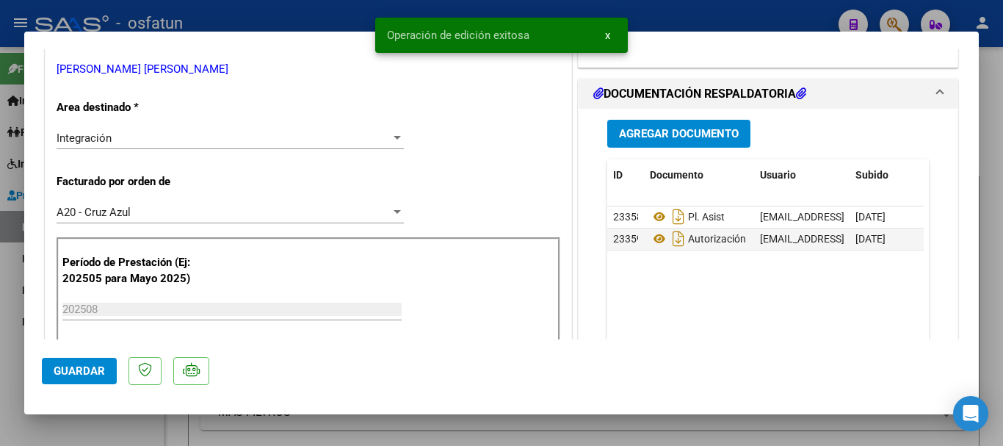
click at [988, 286] on div at bounding box center [501, 223] width 1003 height 446
type input "$ 0,00"
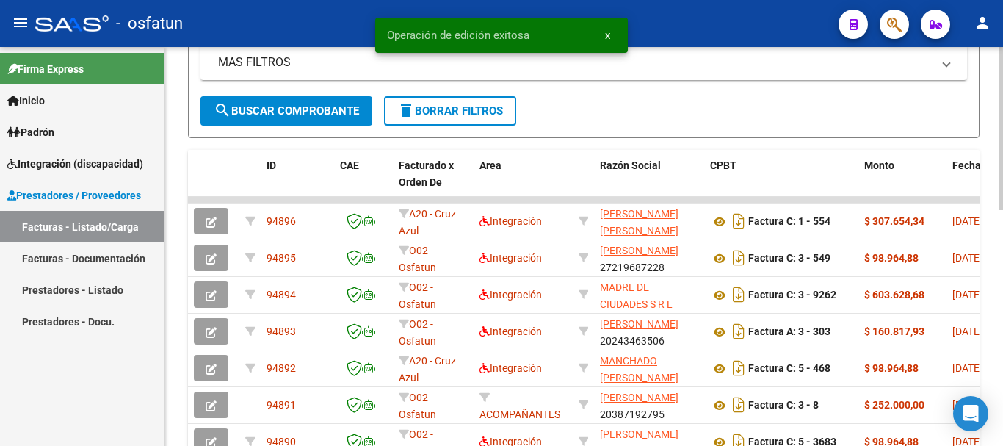
scroll to position [357, 0]
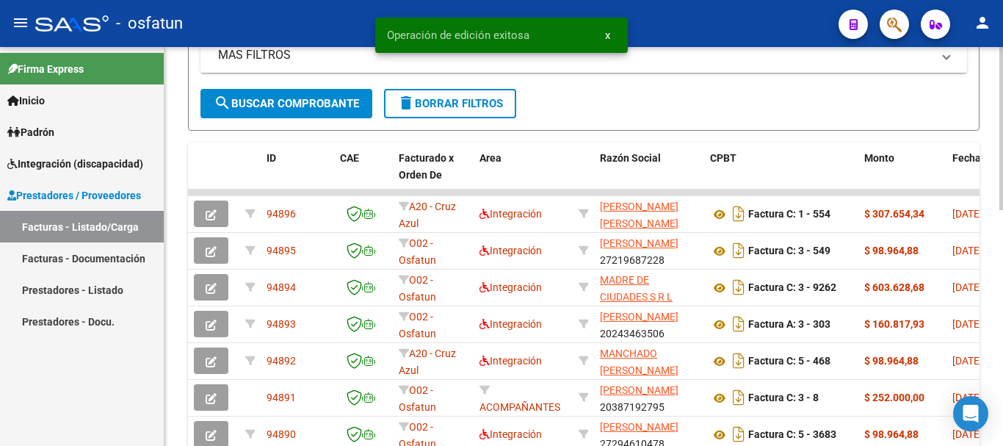
click at [957, 329] on div "Video tutorial PRESTADORES -> Listado de CPBTs Emitidos por Prestadores / Prove…" at bounding box center [585, 171] width 842 height 962
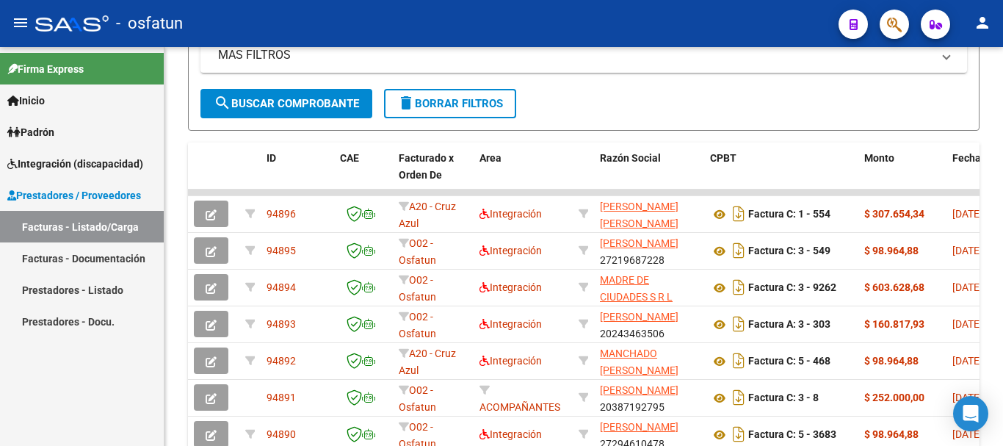
click at [72, 221] on link "Facturas - Listado/Carga" at bounding box center [82, 227] width 164 height 32
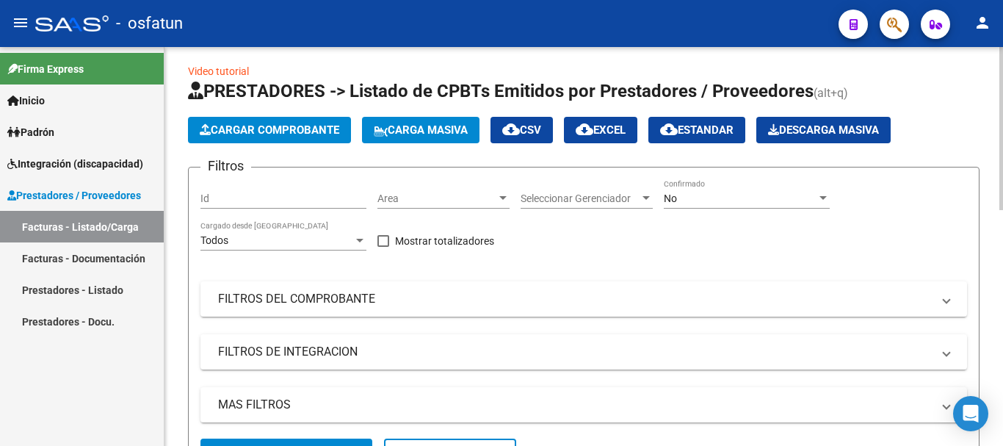
scroll to position [0, 0]
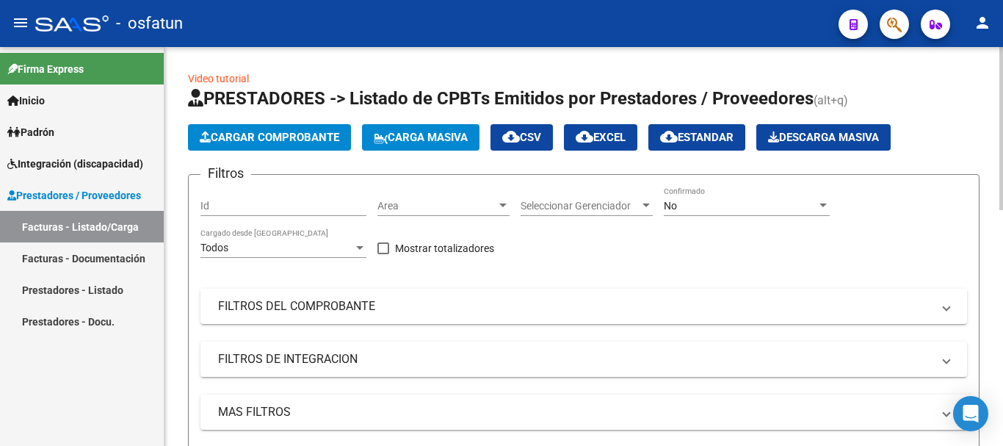
click at [1002, 97] on div at bounding box center [1001, 128] width 4 height 163
click at [261, 127] on button "Cargar Comprobante" at bounding box center [269, 137] width 163 height 26
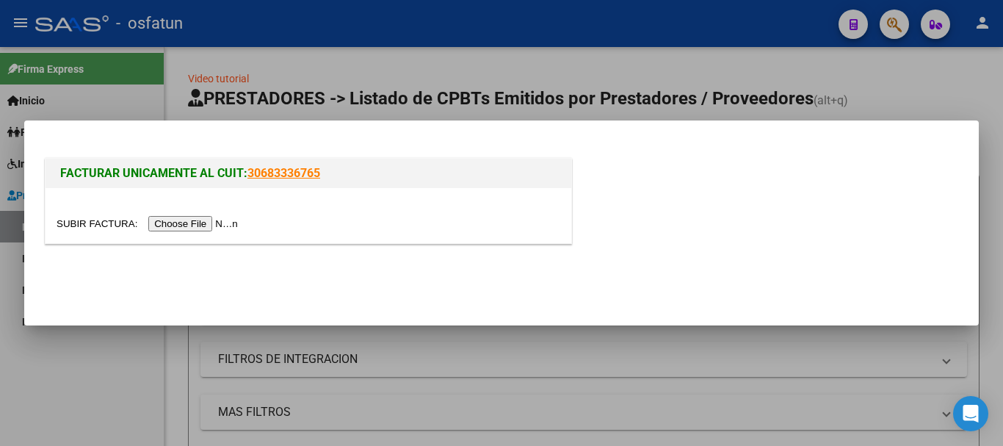
click at [190, 225] on input "file" at bounding box center [150, 223] width 186 height 15
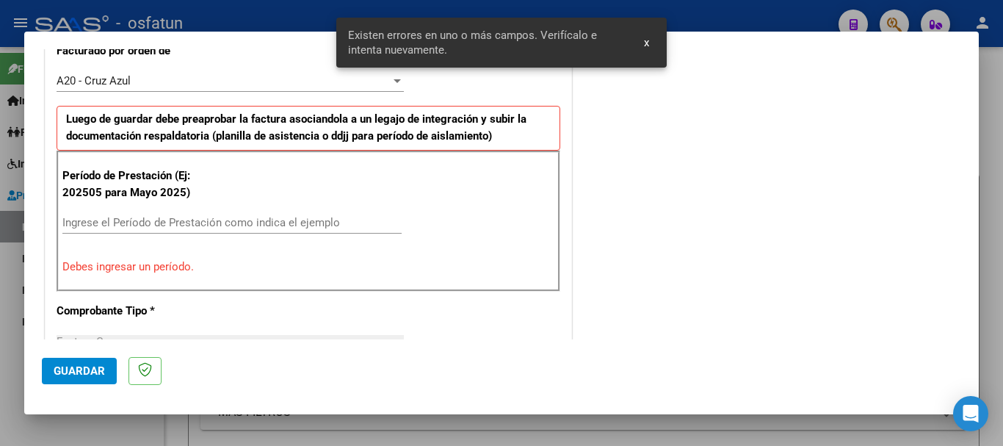
scroll to position [460, 0]
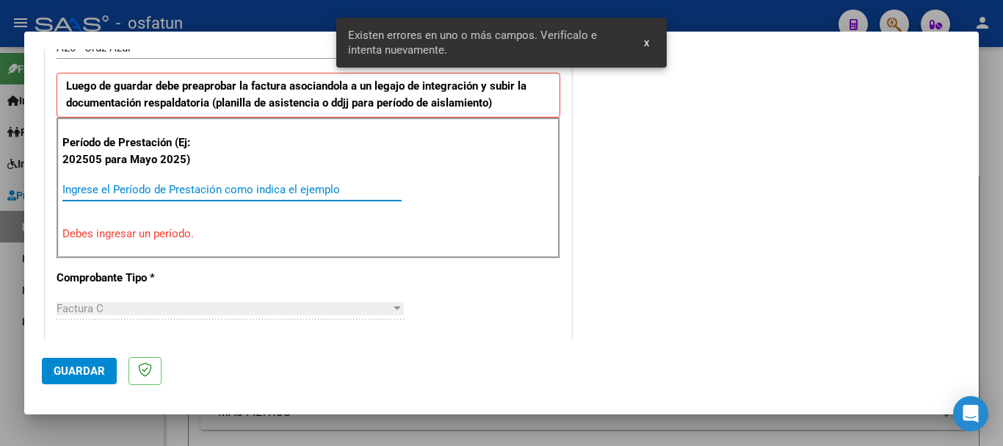
drag, startPoint x: 158, startPoint y: 192, endPoint x: 176, endPoint y: 192, distance: 18.4
click at [159, 192] on input "Ingrese el Período de Prestación como indica el ejemplo" at bounding box center [231, 189] width 339 height 13
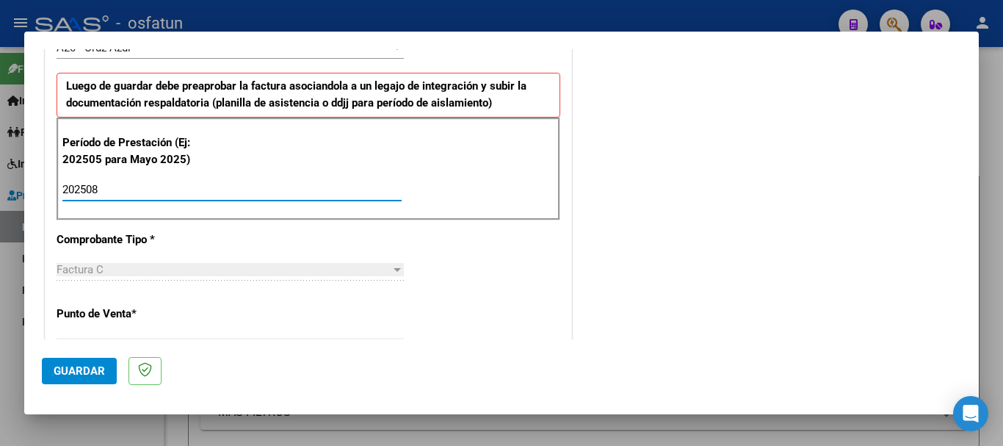
type input "202508"
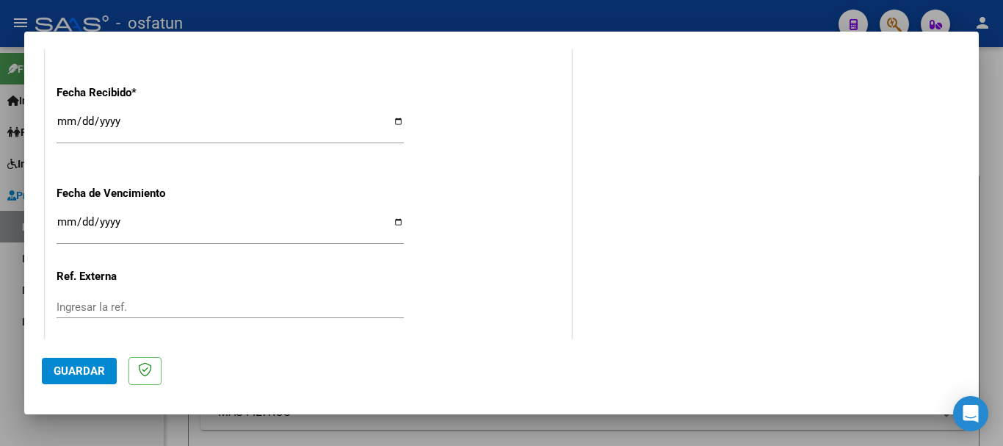
scroll to position [1160, 0]
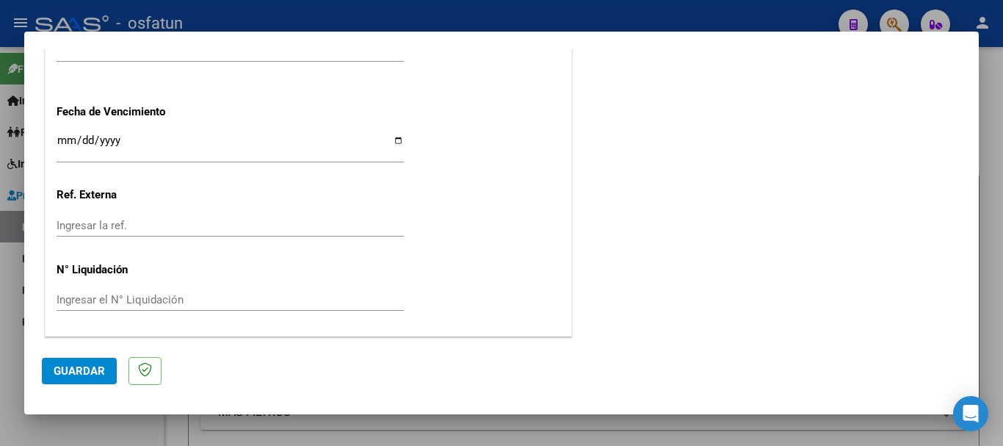
click at [68, 364] on span "Guardar" at bounding box center [79, 370] width 51 height 13
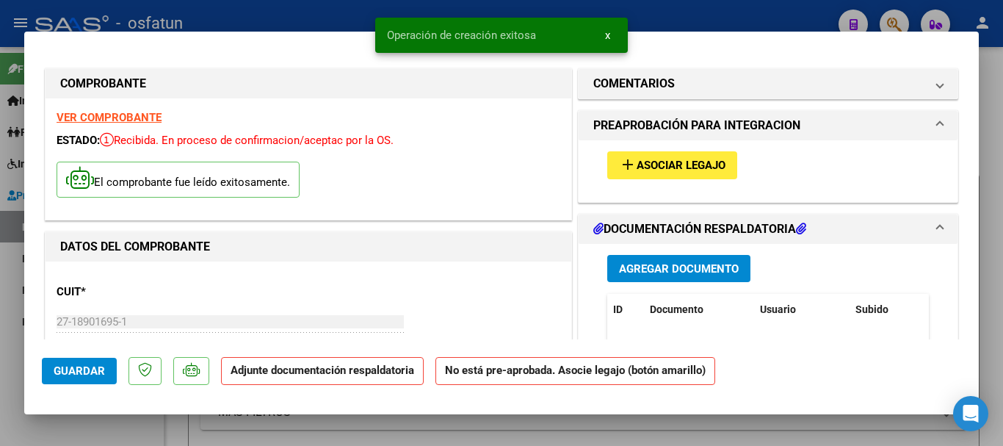
click at [646, 178] on button "add Asociar Legajo" at bounding box center [672, 164] width 130 height 27
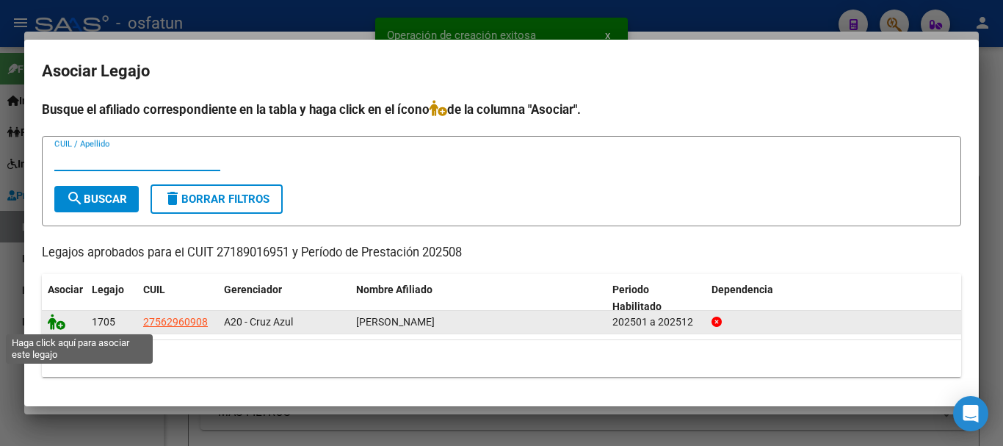
click at [54, 322] on icon at bounding box center [57, 322] width 18 height 16
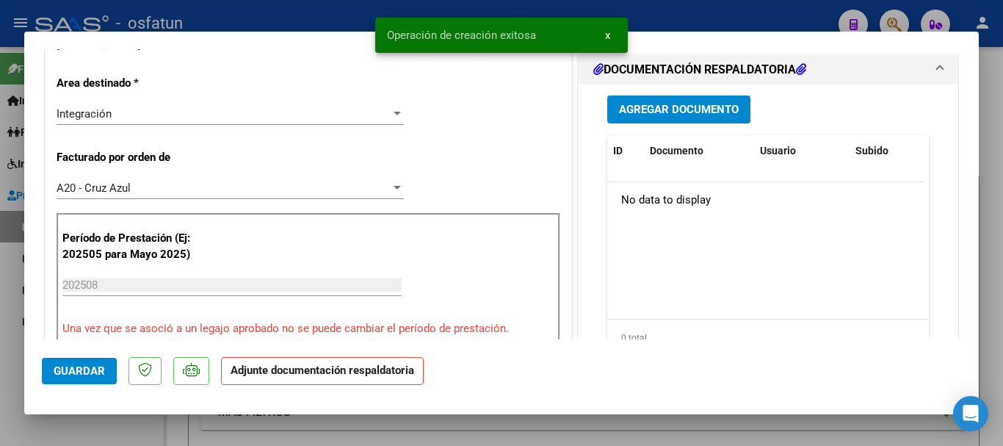
scroll to position [366, 0]
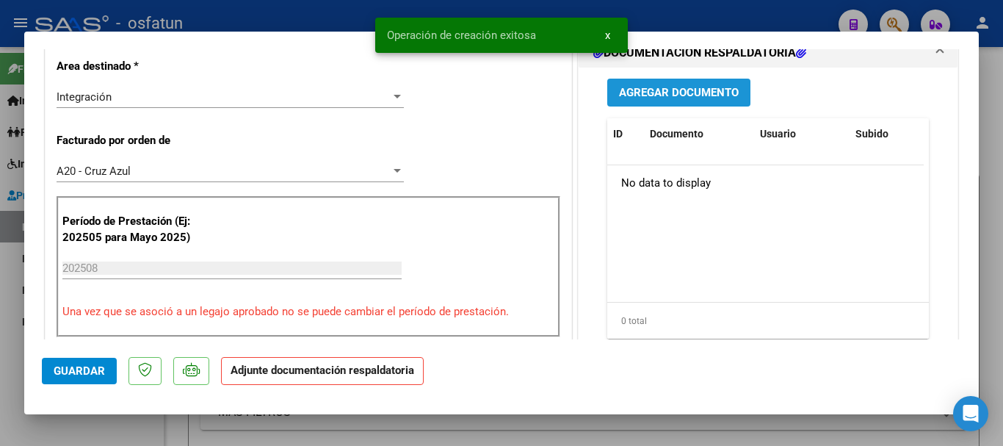
click at [668, 96] on span "Agregar Documento" at bounding box center [679, 93] width 120 height 13
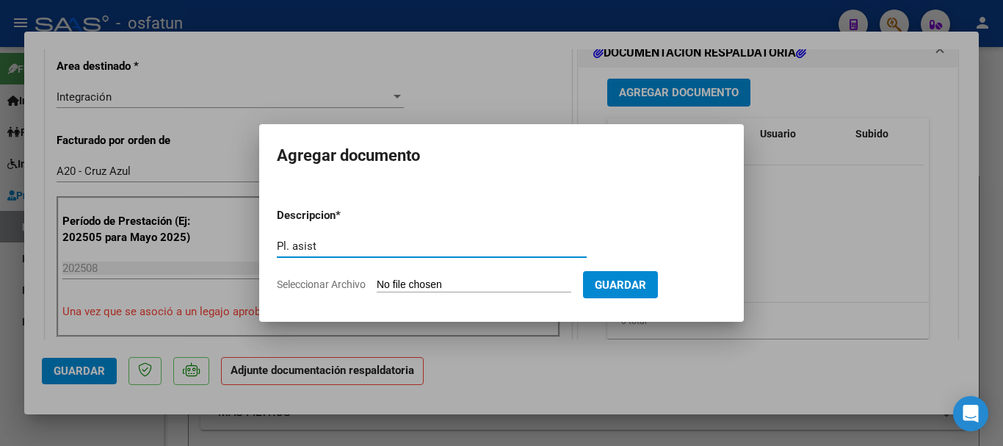
type input "Pl. asist"
click at [452, 280] on input "Seleccionar Archivo" at bounding box center [474, 285] width 195 height 14
type input "C:\fakepath\Pl. asist.jpeg"
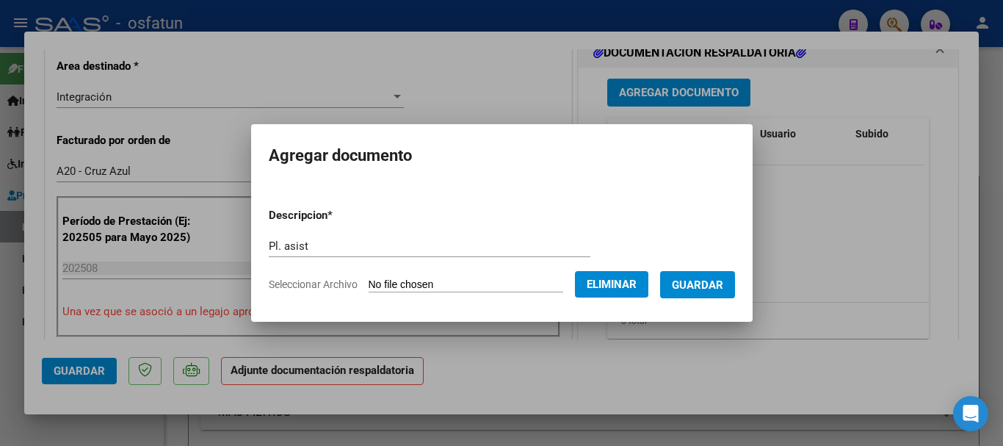
click at [708, 287] on span "Guardar" at bounding box center [697, 284] width 51 height 13
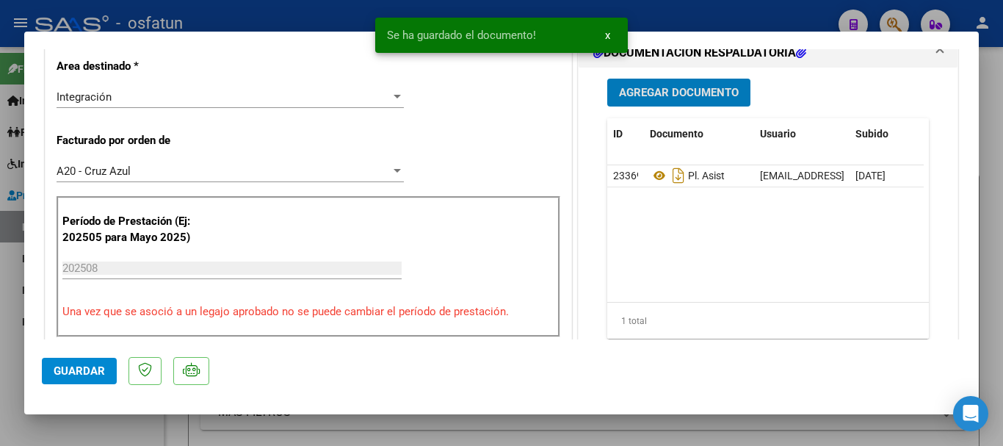
click at [659, 94] on span "Agregar Documento" at bounding box center [679, 93] width 120 height 13
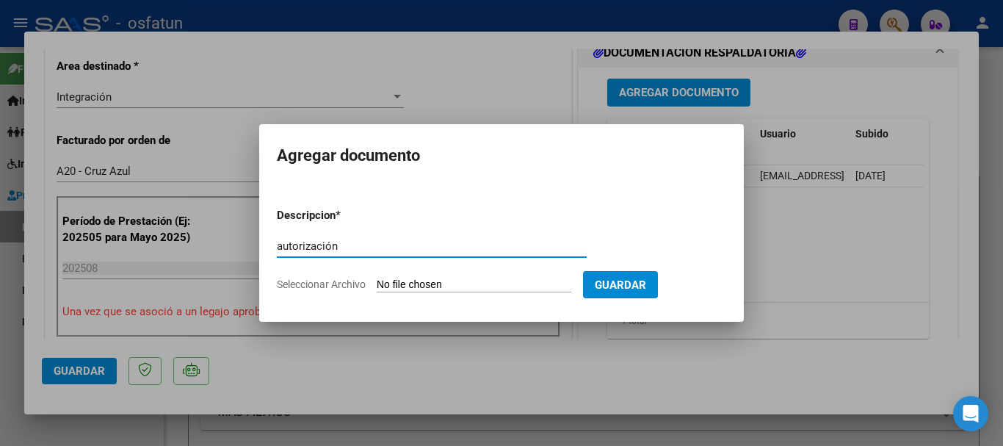
type input "autorización"
click at [471, 283] on input "Seleccionar Archivo" at bounding box center [474, 285] width 195 height 14
type input "C:\fakepath\autorizacion.pdf"
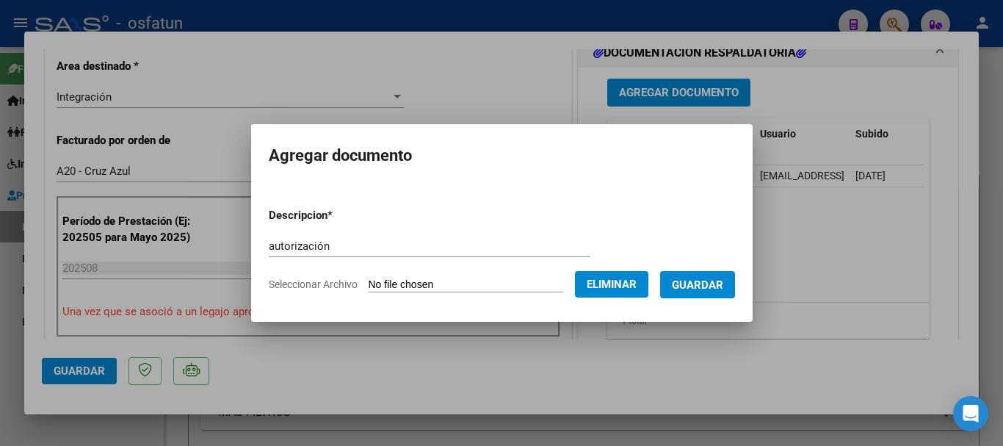
click at [714, 292] on button "Guardar" at bounding box center [697, 284] width 75 height 27
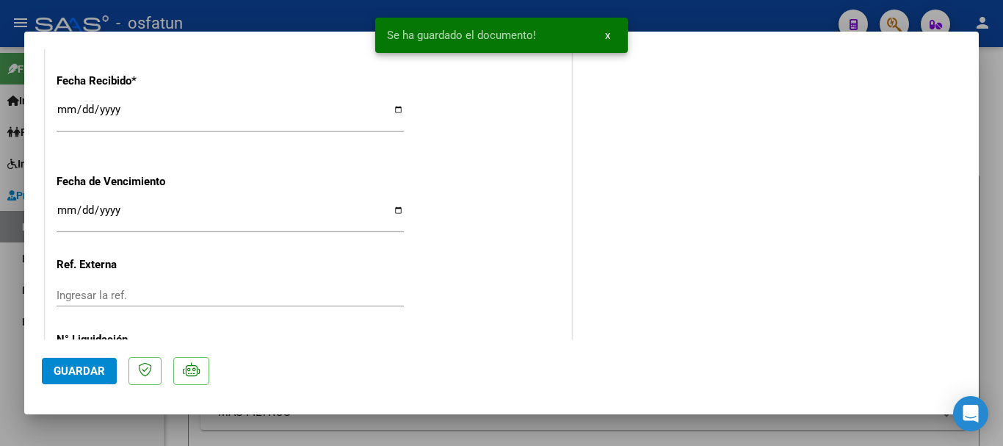
scroll to position [1182, 0]
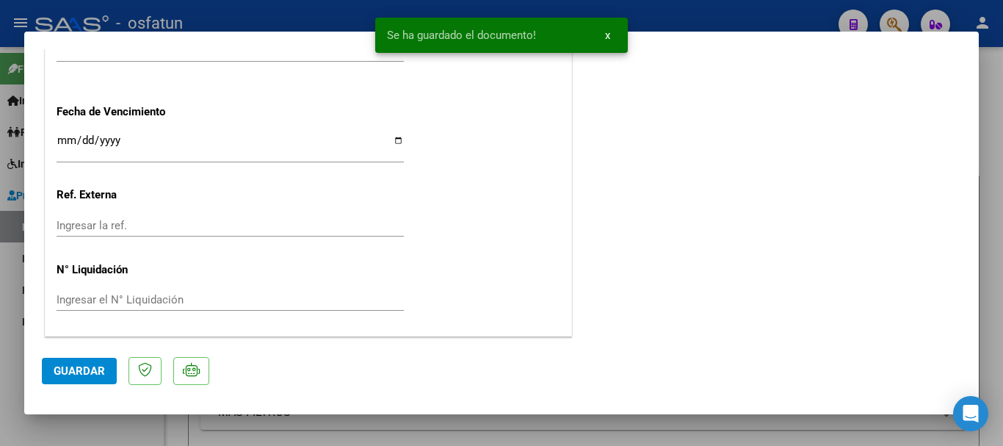
click at [80, 367] on span "Guardar" at bounding box center [79, 370] width 51 height 13
click at [84, 368] on span "Guardar" at bounding box center [79, 370] width 51 height 13
drag, startPoint x: 992, startPoint y: 286, endPoint x: 983, endPoint y: 294, distance: 12.5
click at [992, 288] on div at bounding box center [501, 223] width 1003 height 446
type input "$ 0,00"
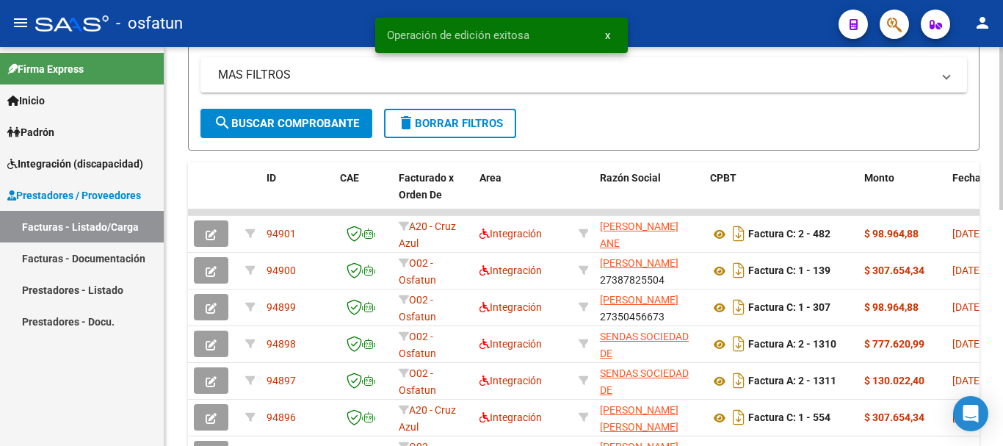
scroll to position [346, 0]
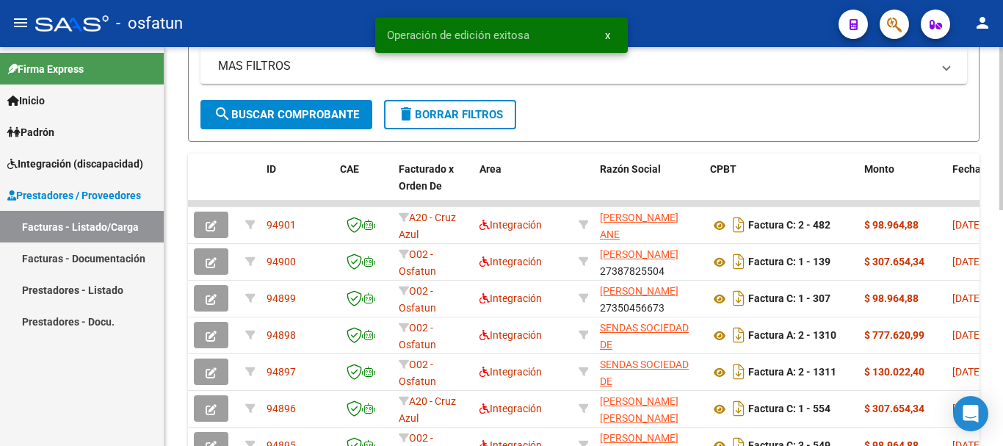
click at [992, 309] on div "Video tutorial PRESTADORES -> Listado de CPBTs Emitidos por Prestadores / Prove…" at bounding box center [585, 182] width 842 height 962
